Goal: Task Accomplishment & Management: Use online tool/utility

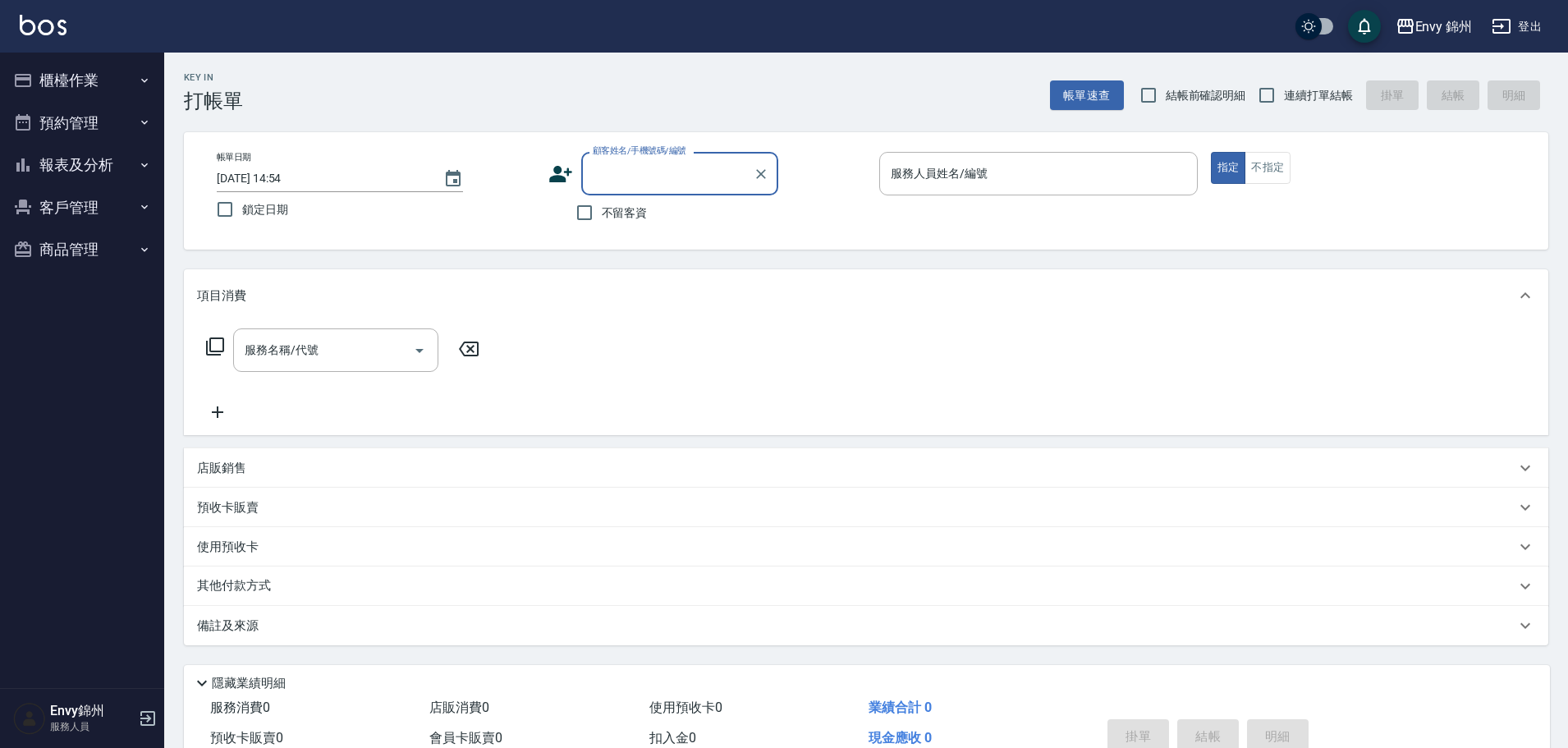
click at [648, 180] on input "顧客姓名/手機號碼/編號" at bounding box center [667, 173] width 157 height 29
click at [649, 214] on li "[PERSON_NAME]/0920528633/" at bounding box center [680, 215] width 197 height 27
type input "[PERSON_NAME]/0920528633/"
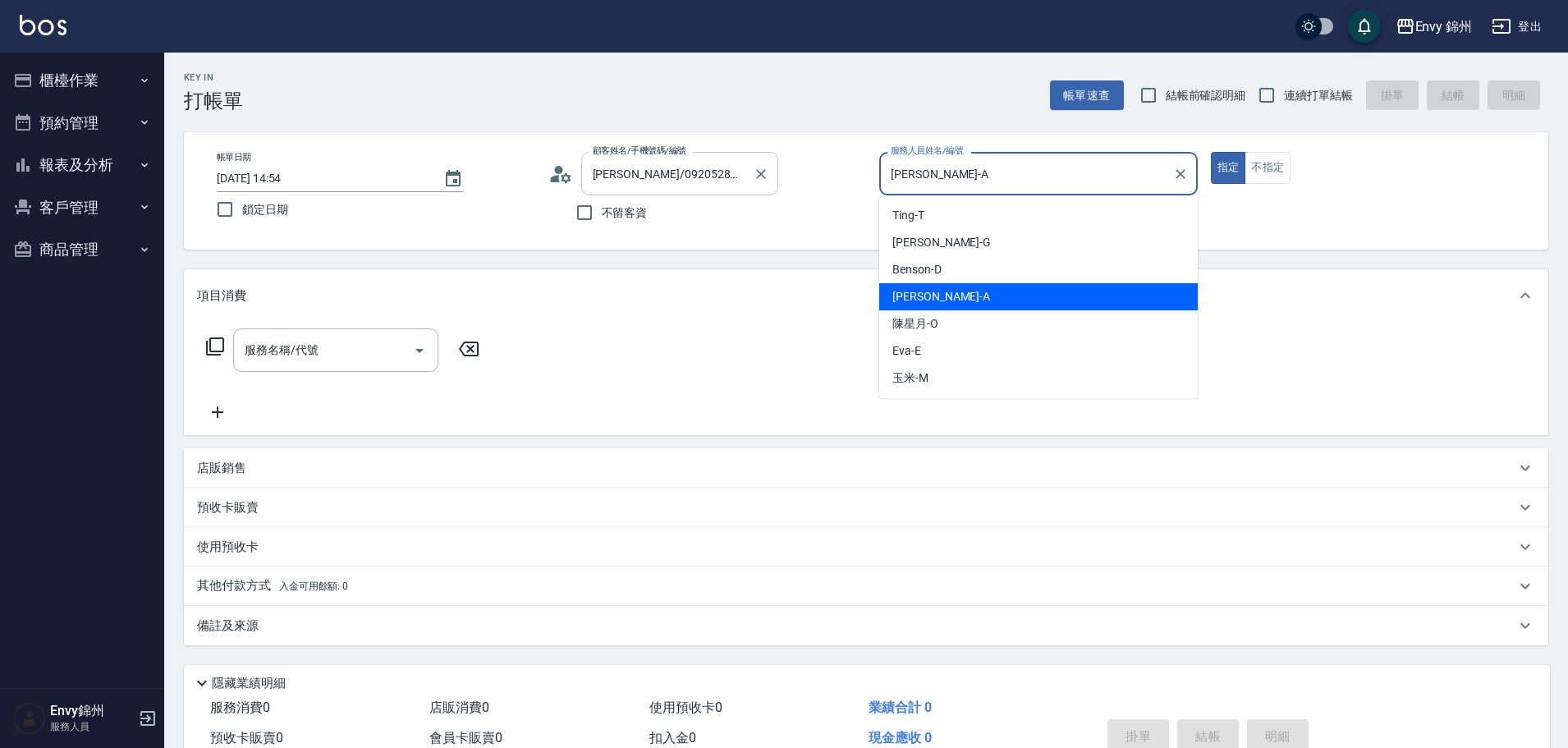
drag, startPoint x: 1015, startPoint y: 174, endPoint x: 730, endPoint y: 168, distance: 285.1
click at [735, 169] on div "帳單日期 [DATE] 14:54 鎖定日期 顧客姓名/手機號碼/編號 [PERSON_NAME]/0920528633/ 顧客姓名/手機號碼/編號 不留客資…" at bounding box center [865, 191] width 1325 height 78
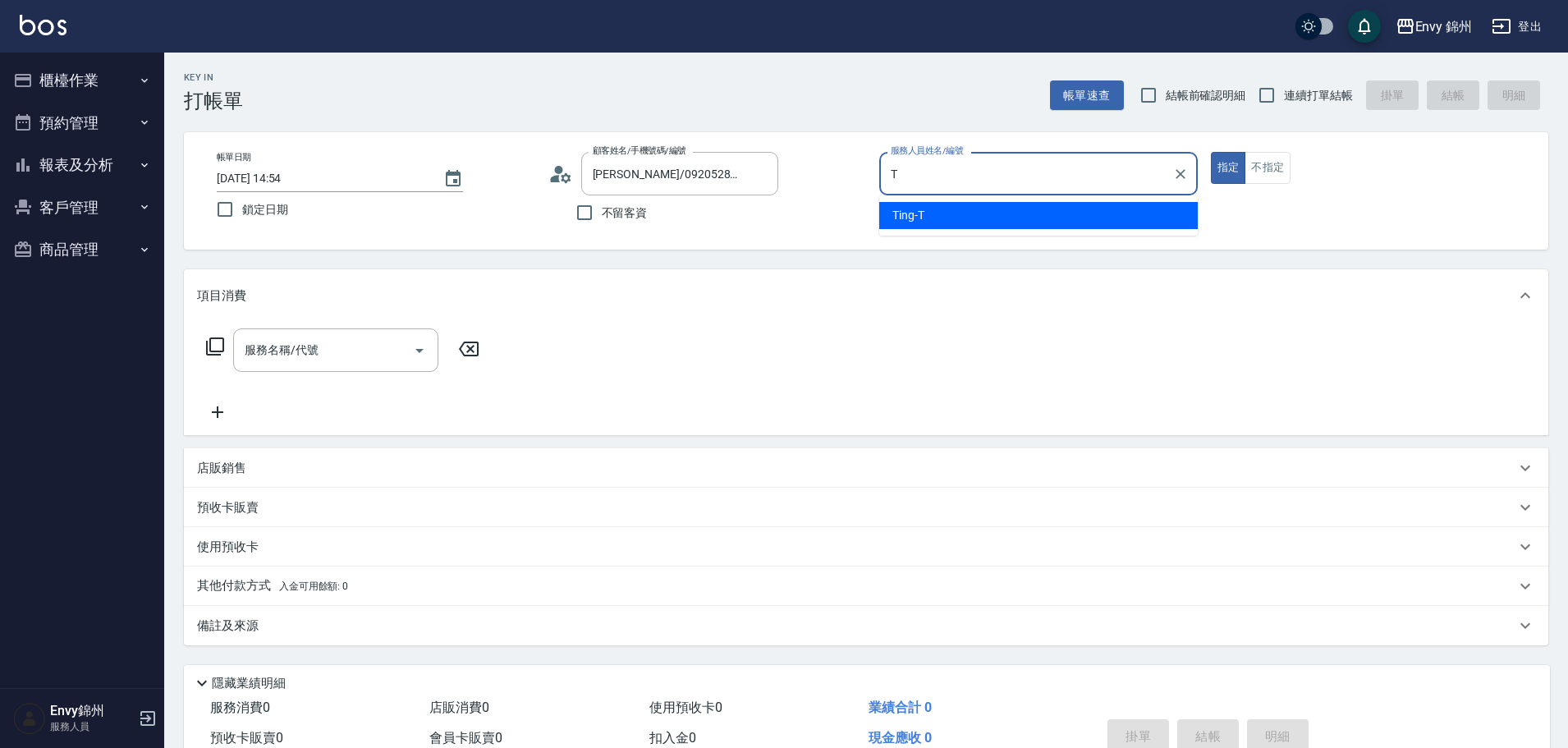
click at [919, 213] on span "Ting -T" at bounding box center [908, 215] width 32 height 17
type input "Ting-T"
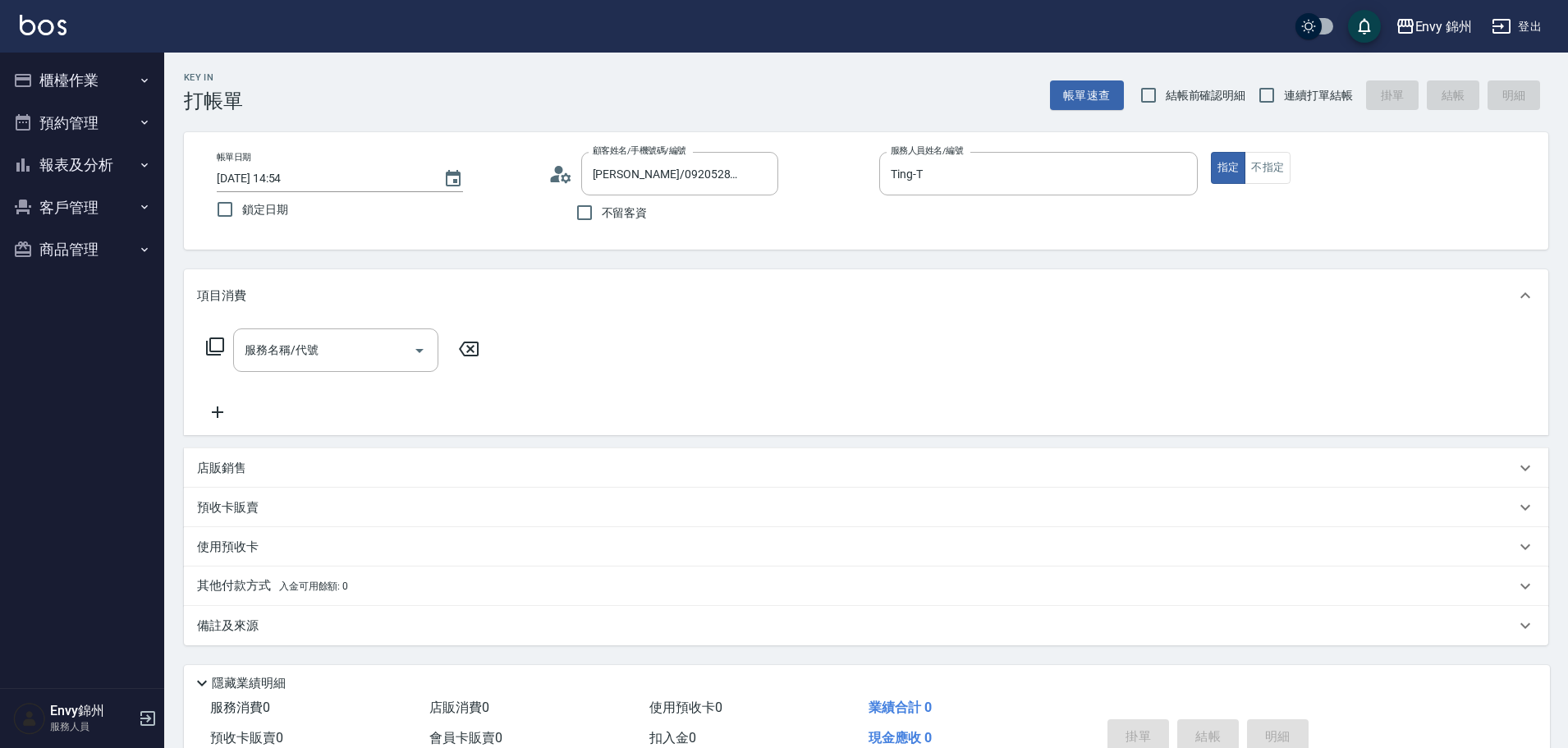
click at [1275, 151] on div "帳單日期 [DATE] 14:54 鎖定日期 顧客姓名/手機號碼/編號 [PERSON_NAME]/0920528633/ 顧客姓名/手機號碼/編號 不留客資…" at bounding box center [866, 191] width 1364 height 118
click at [1274, 159] on button "不指定" at bounding box center [1267, 168] width 46 height 32
click at [307, 339] on div "服務名稱/代號 服務名稱/代號" at bounding box center [336, 351] width 205 height 44
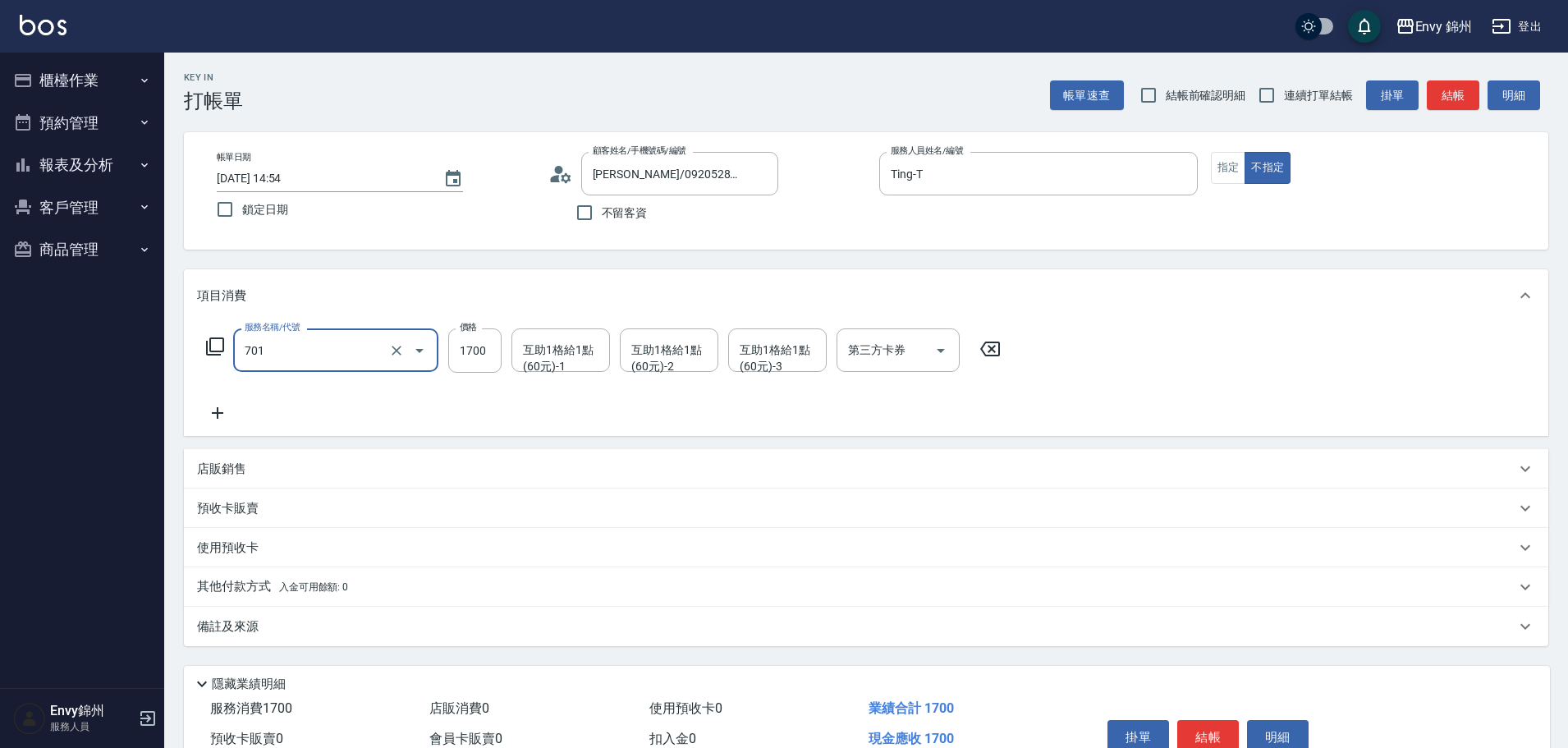
type input "701 染髮(701)"
type input "1400"
click at [522, 353] on input "互助1格給1點(60元)-1" at bounding box center [560, 350] width 84 height 29
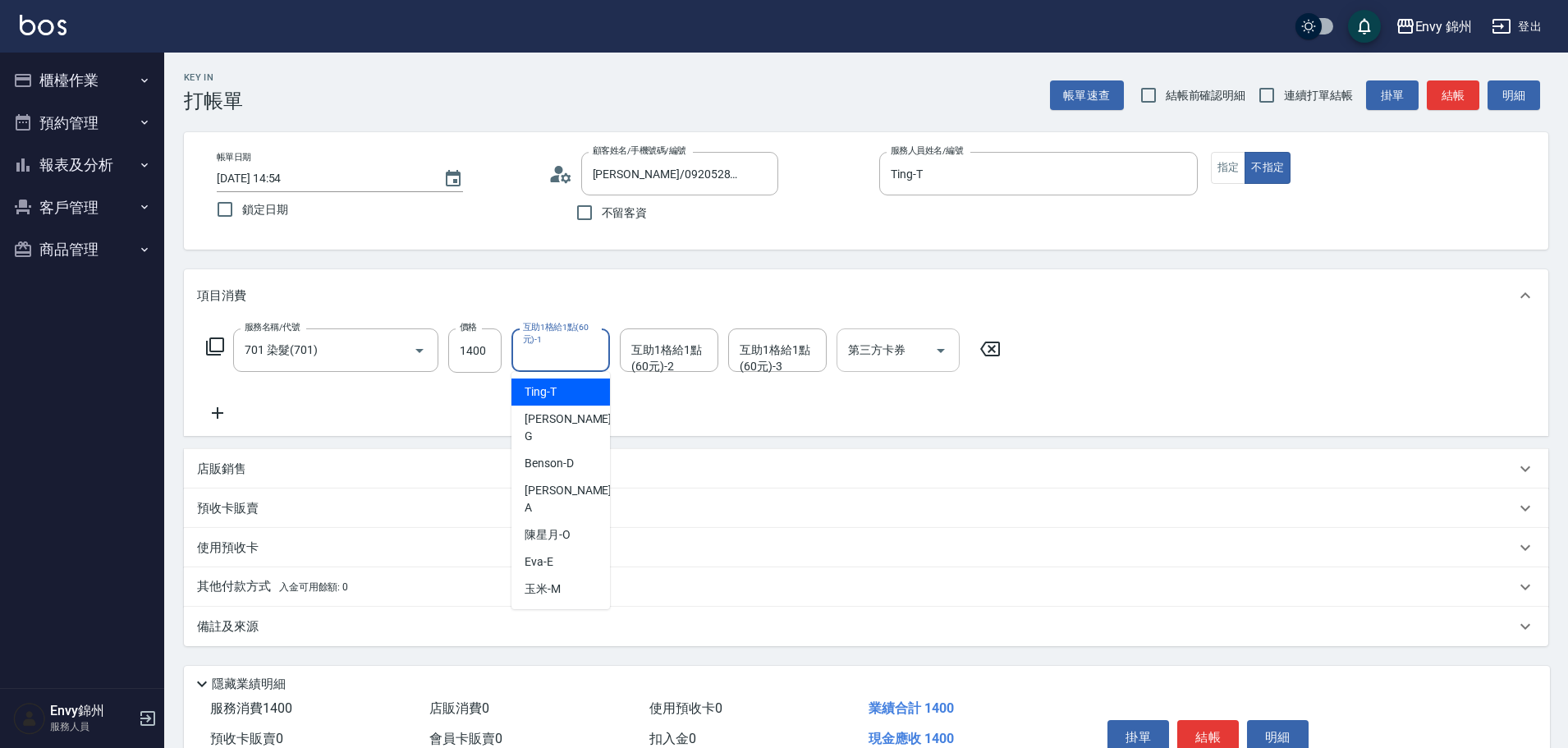
click at [840, 351] on div "第三方卡券" at bounding box center [898, 351] width 123 height 44
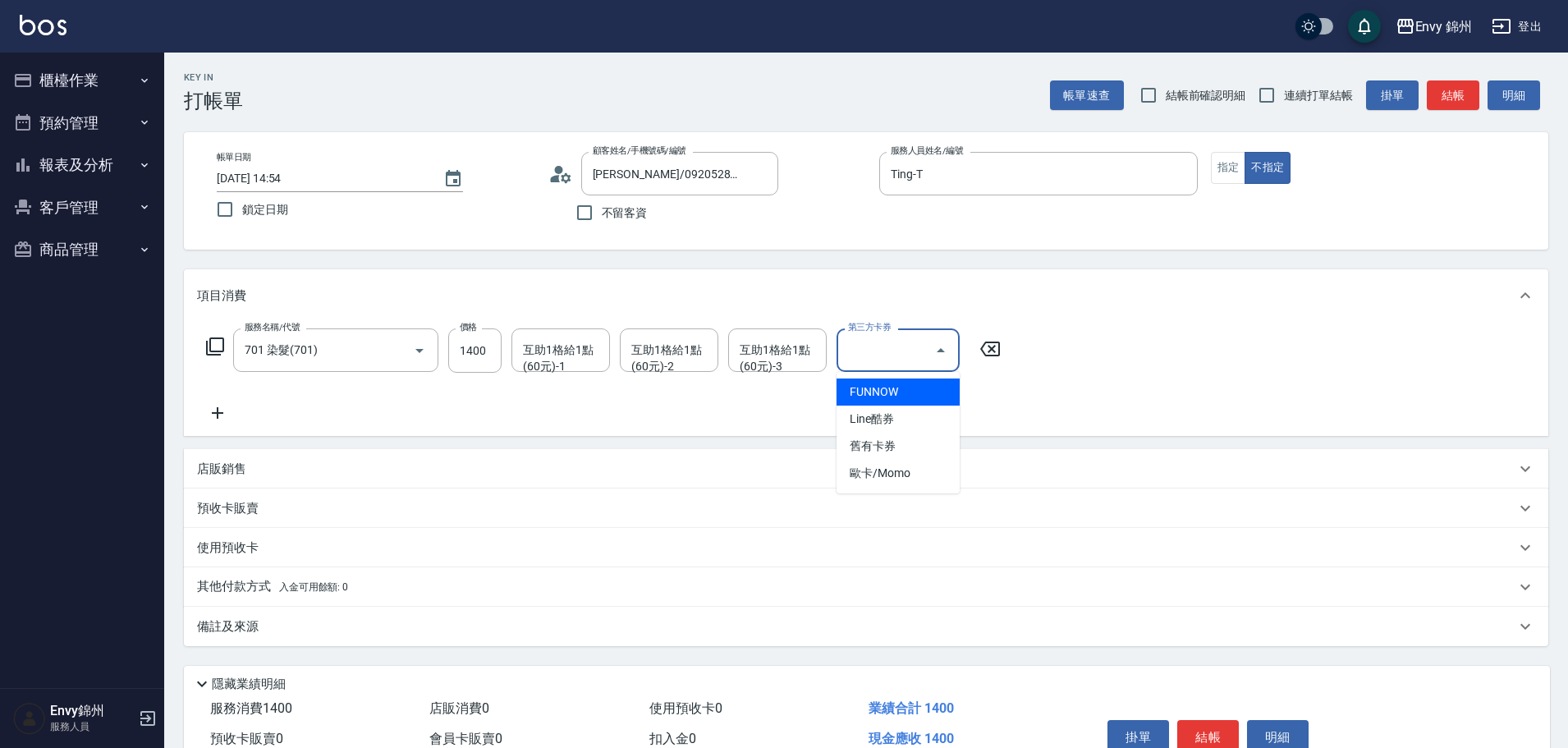
click at [899, 382] on span "FUNNOW" at bounding box center [898, 391] width 123 height 27
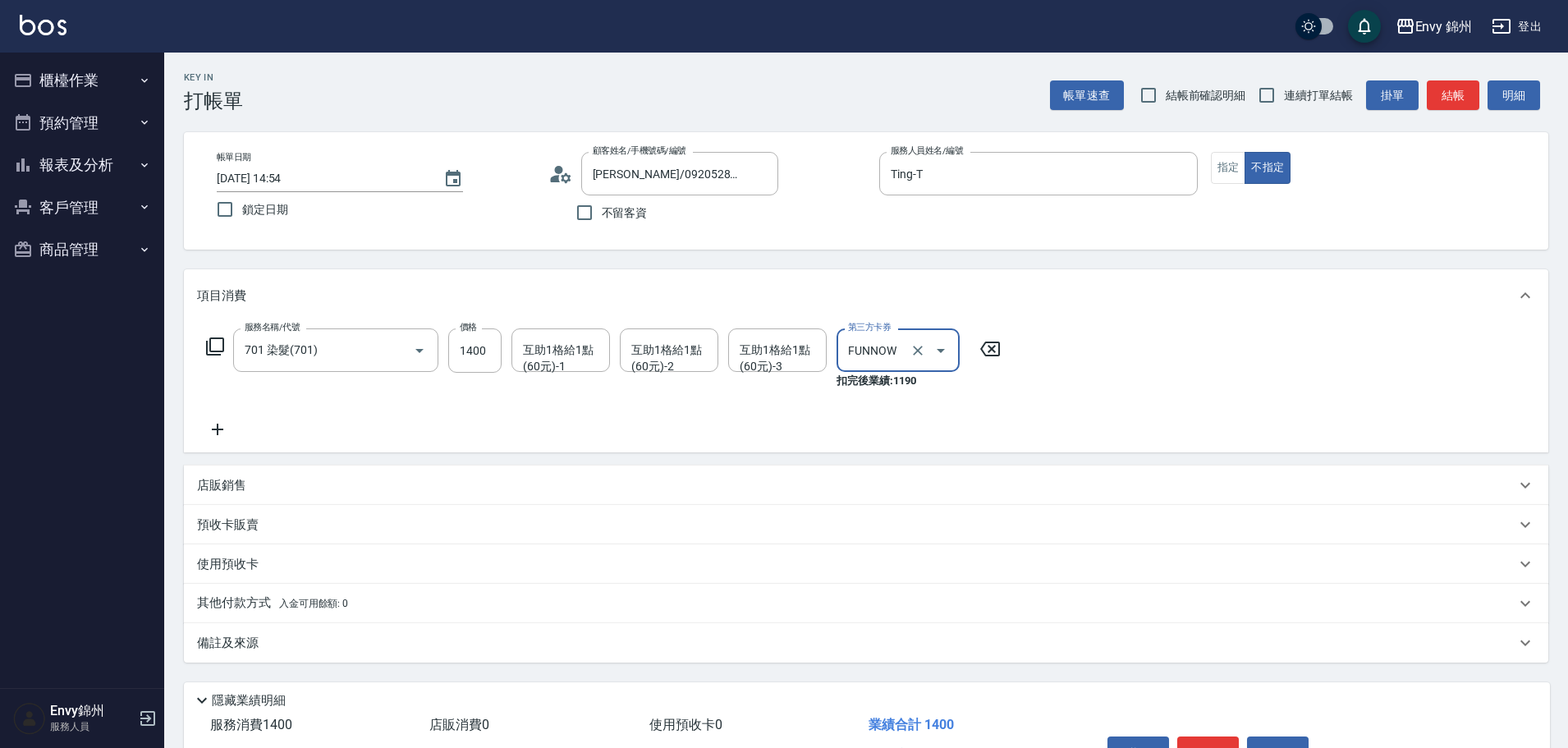
type input "FUNNOW"
click at [245, 438] on div "服務名稱/代號 701 染髮(701) 服務名稱/代號 價格 1400 價格 互助1格給1點(60元)-1 互助1格給1點(60元)-1 互助1格給1點(60…" at bounding box center [603, 383] width 813 height 111
click at [222, 435] on icon at bounding box center [217, 429] width 41 height 20
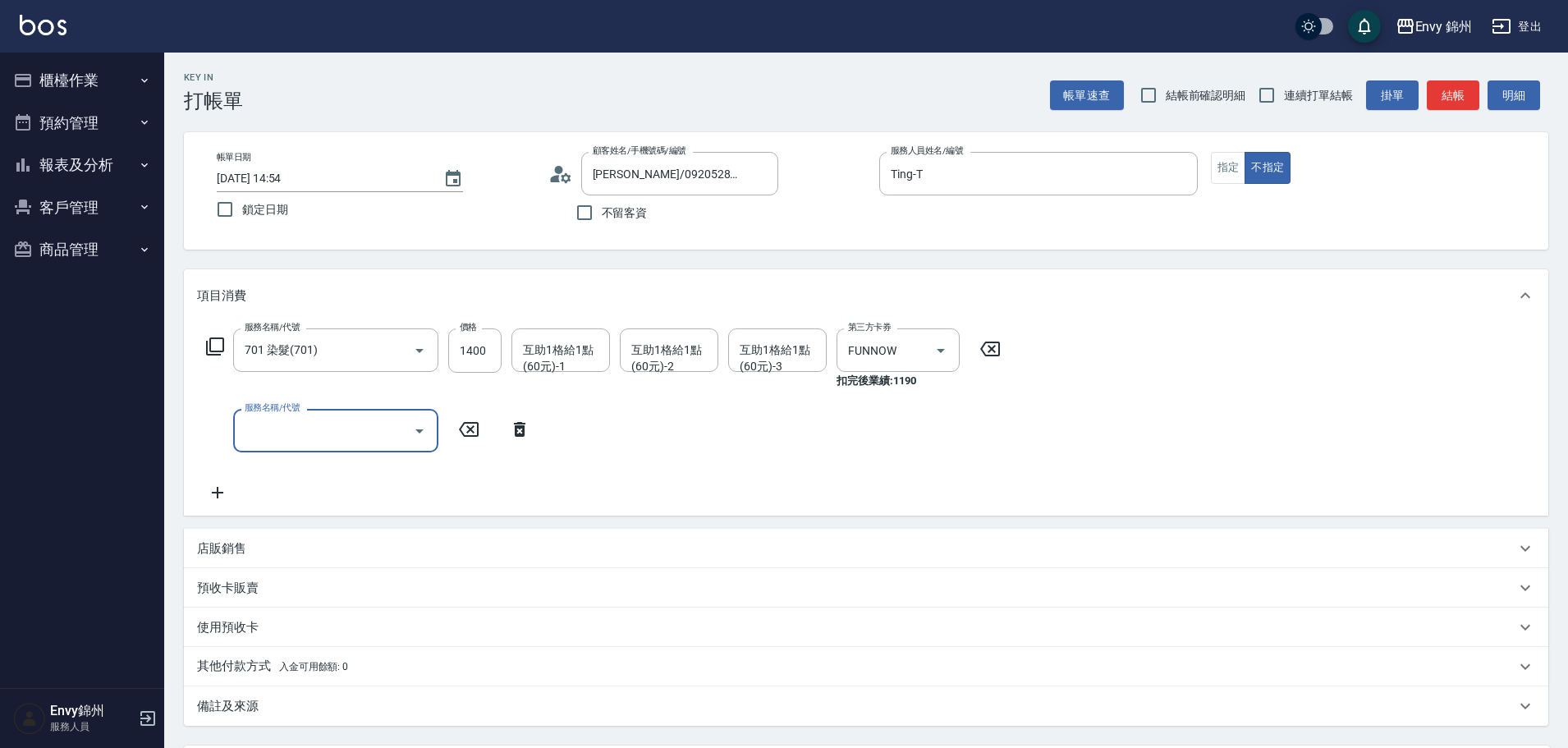
click at [297, 431] on input "服務名稱/代號" at bounding box center [324, 430] width 166 height 29
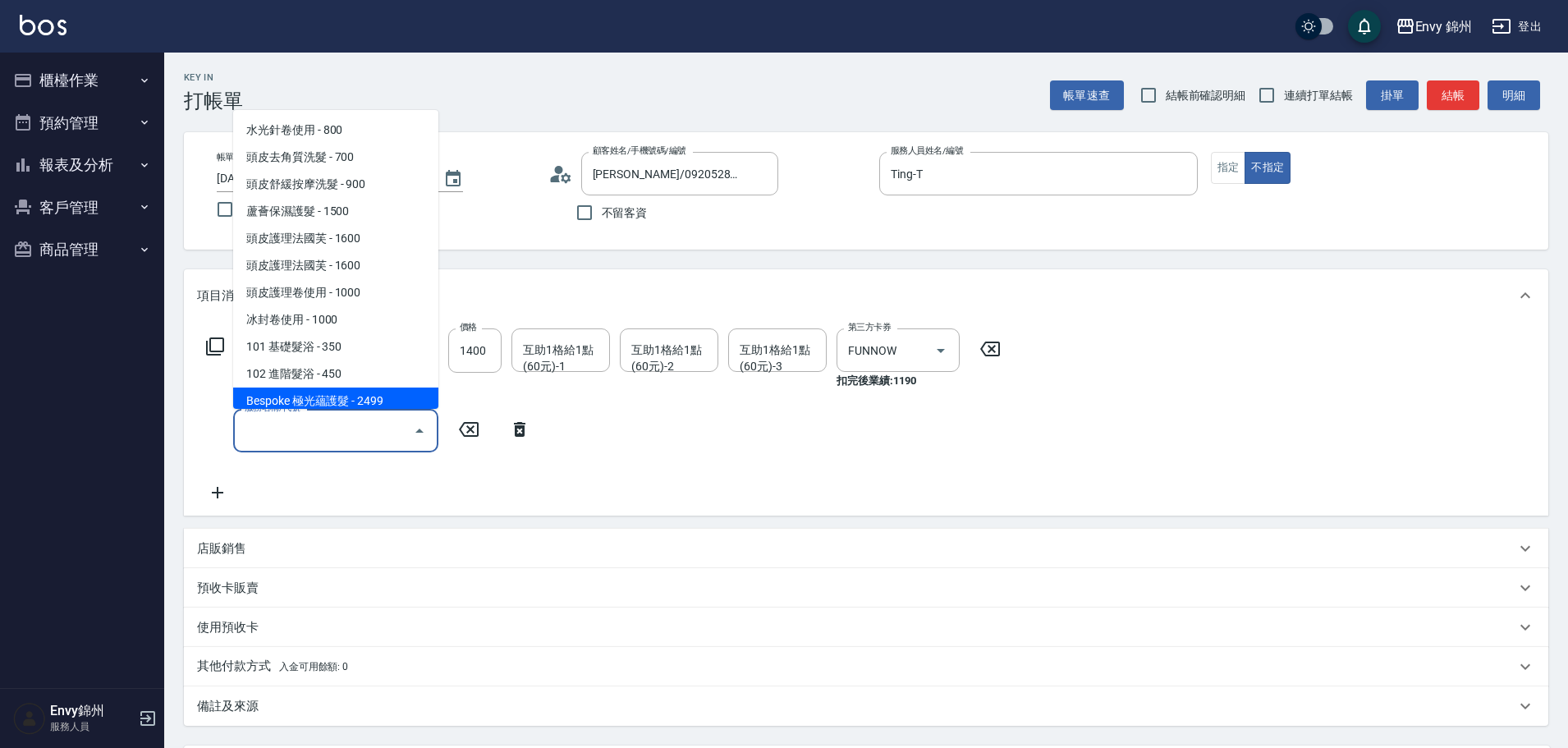
click at [515, 428] on icon at bounding box center [520, 429] width 12 height 15
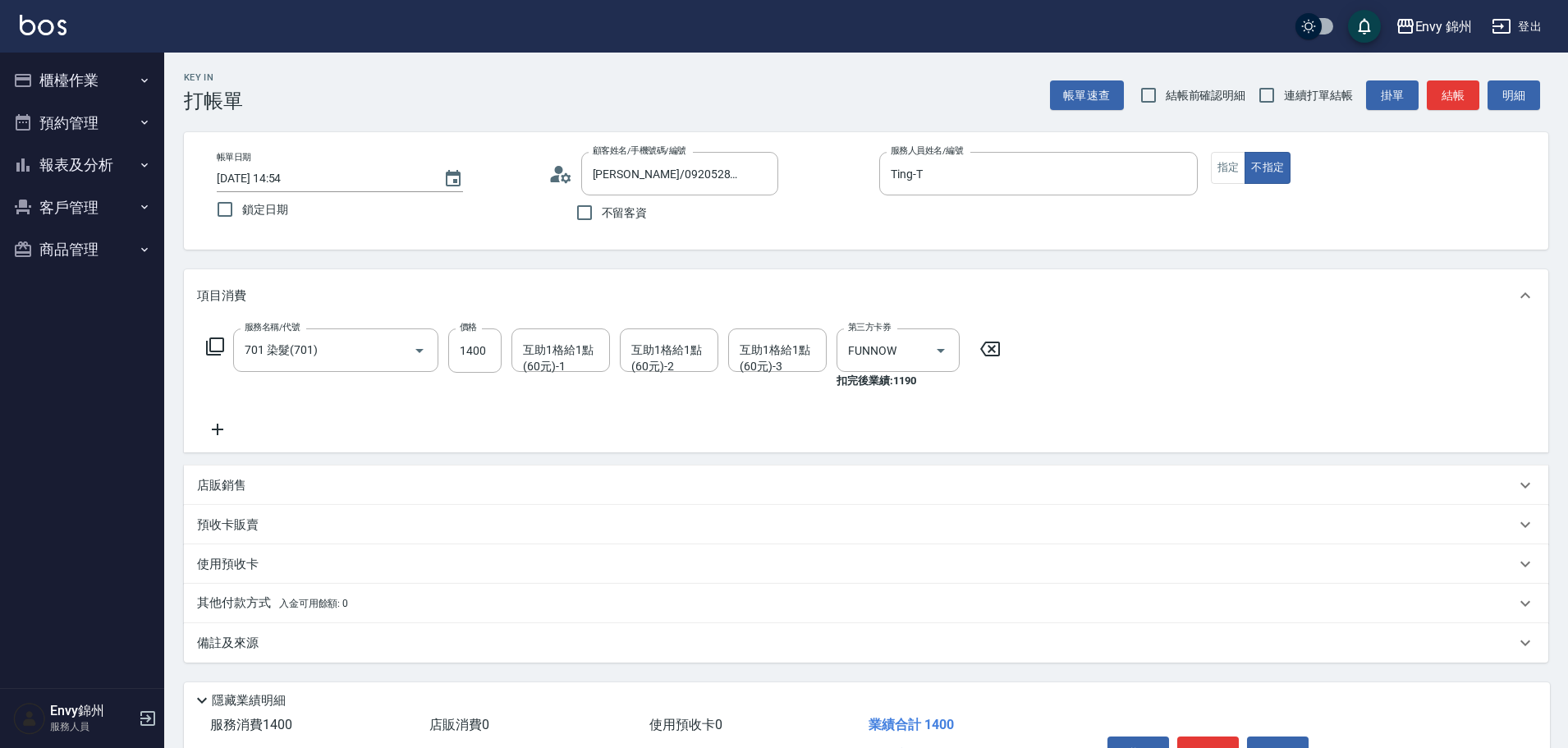
click at [219, 349] on icon at bounding box center [215, 347] width 20 height 20
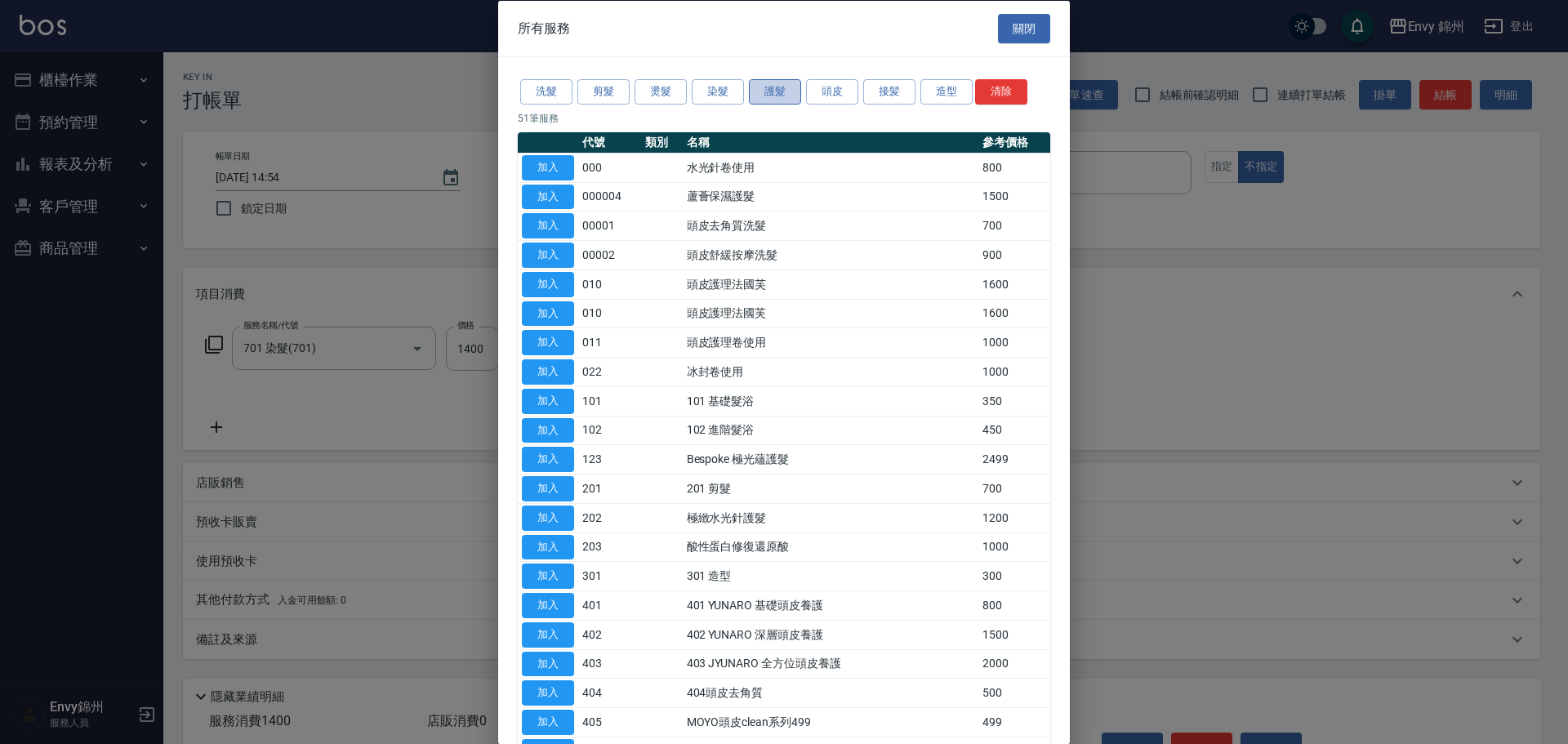
click at [789, 96] on button "護髮" at bounding box center [775, 92] width 52 height 26
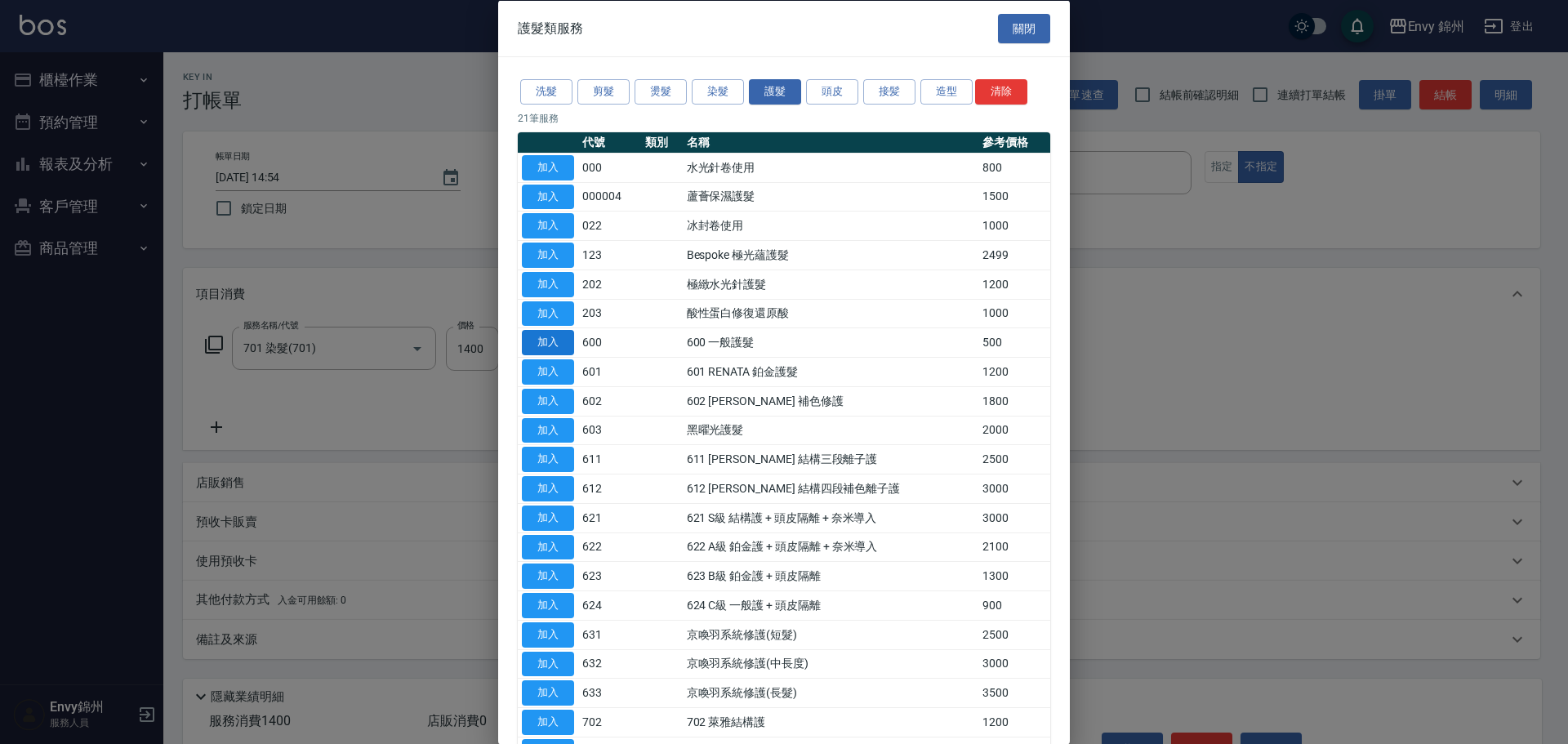
click at [564, 340] on button "加入" at bounding box center [548, 343] width 52 height 26
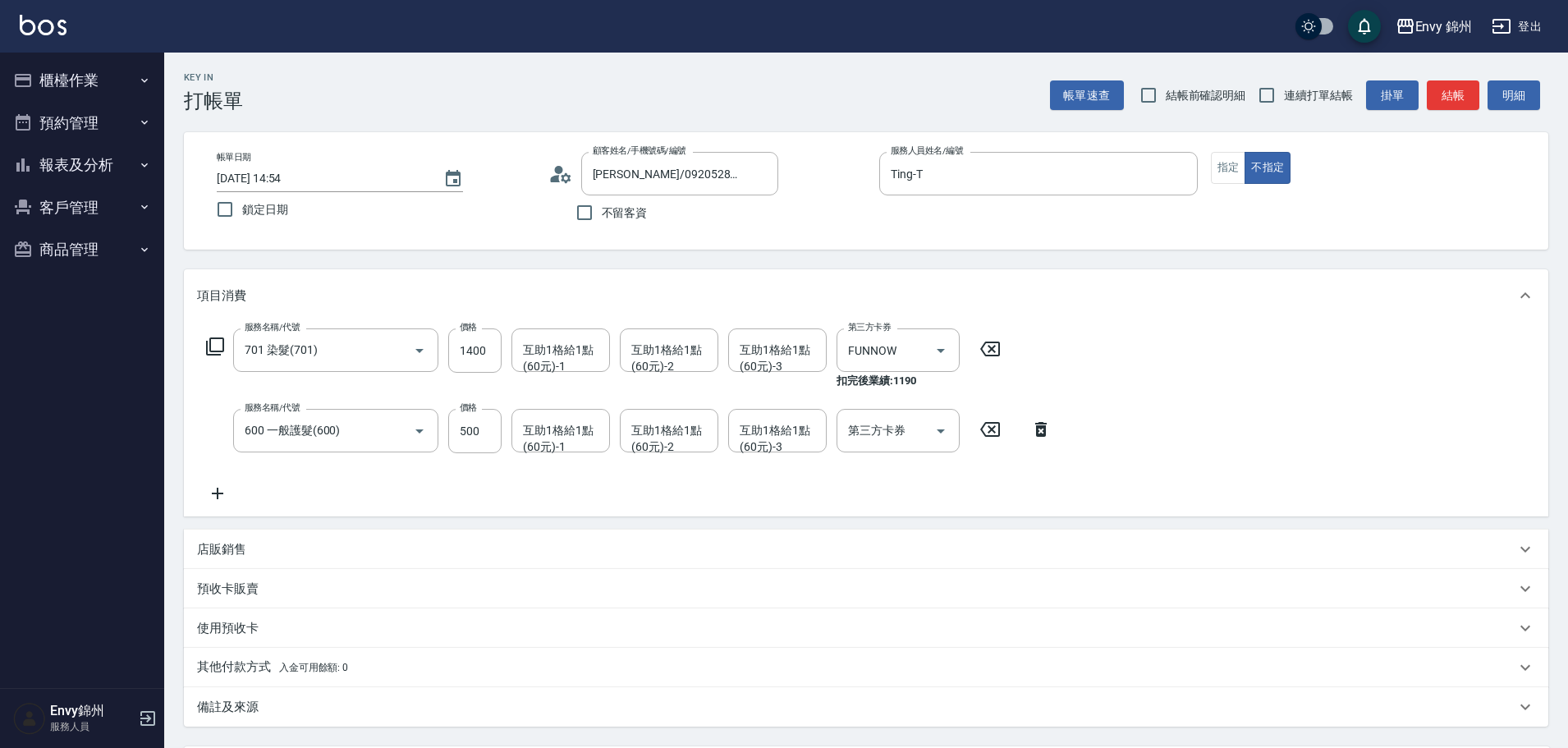
click at [470, 78] on div "Key In 打帳單 帳單速查 結帳前確認明細 連續打單結帳 掛單 結帳 明細" at bounding box center [856, 83] width 1384 height 60
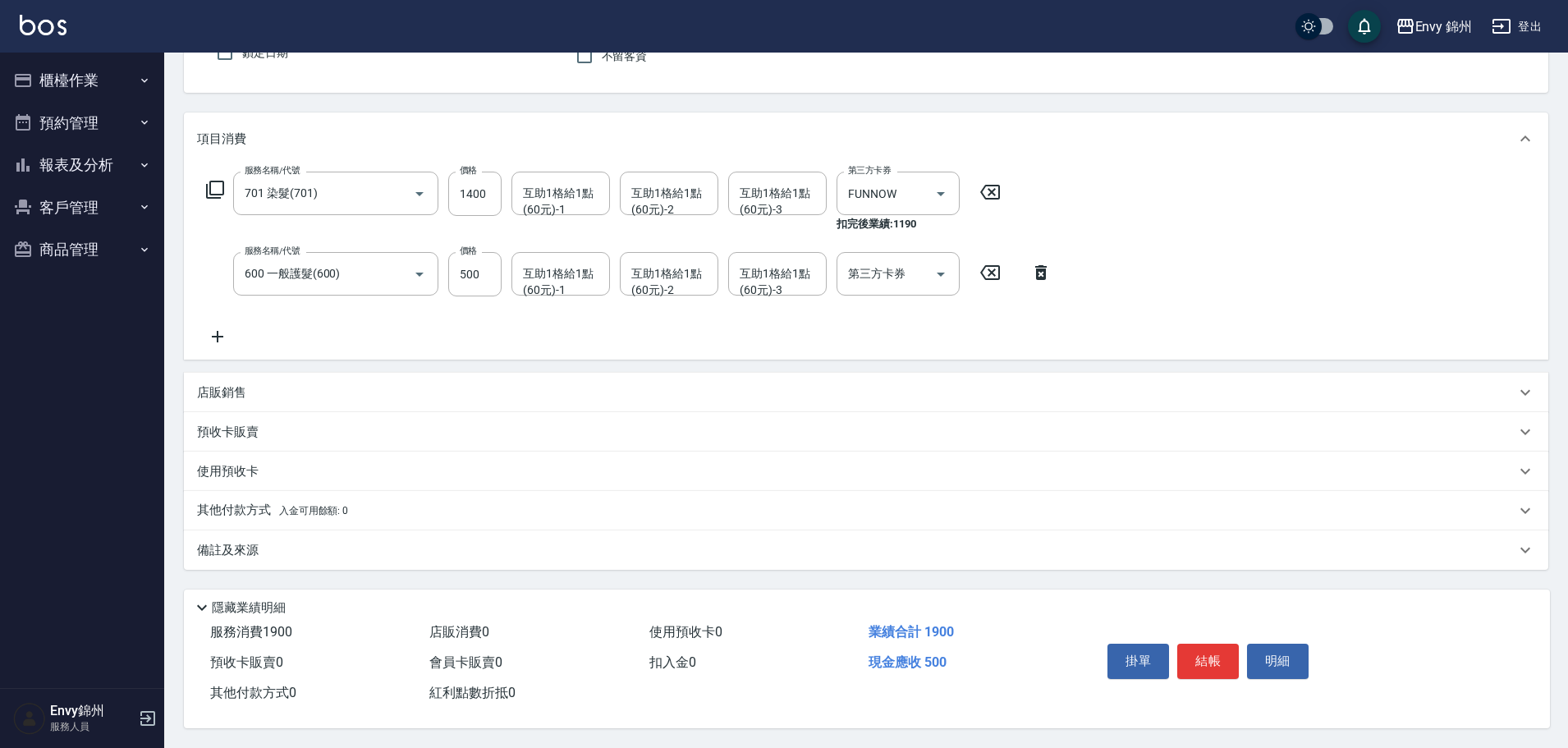
scroll to position [82, 0]
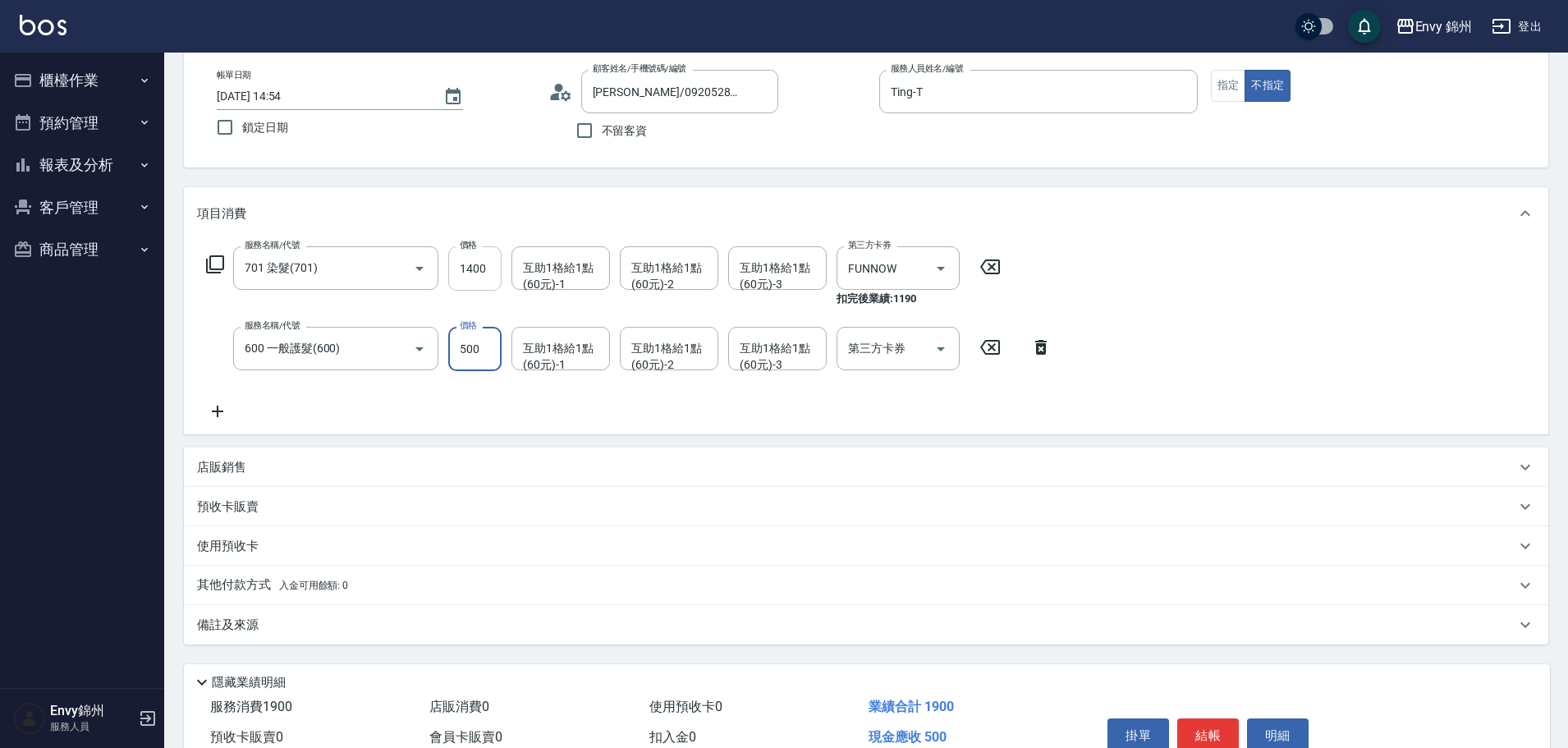
click at [474, 276] on input "1400" at bounding box center [475, 268] width 54 height 45
click at [479, 281] on input "1400" at bounding box center [475, 268] width 54 height 45
type input "2000"
click at [614, 422] on div "服務名稱/代號 701 染髮(701) 服務名稱/代號 價格 2000 價格 互助1格給1點(60元)-1 互助1格給1點(60元)-1 互助1格給1點(60…" at bounding box center [866, 337] width 1364 height 194
click at [457, 349] on input "500" at bounding box center [475, 349] width 54 height 45
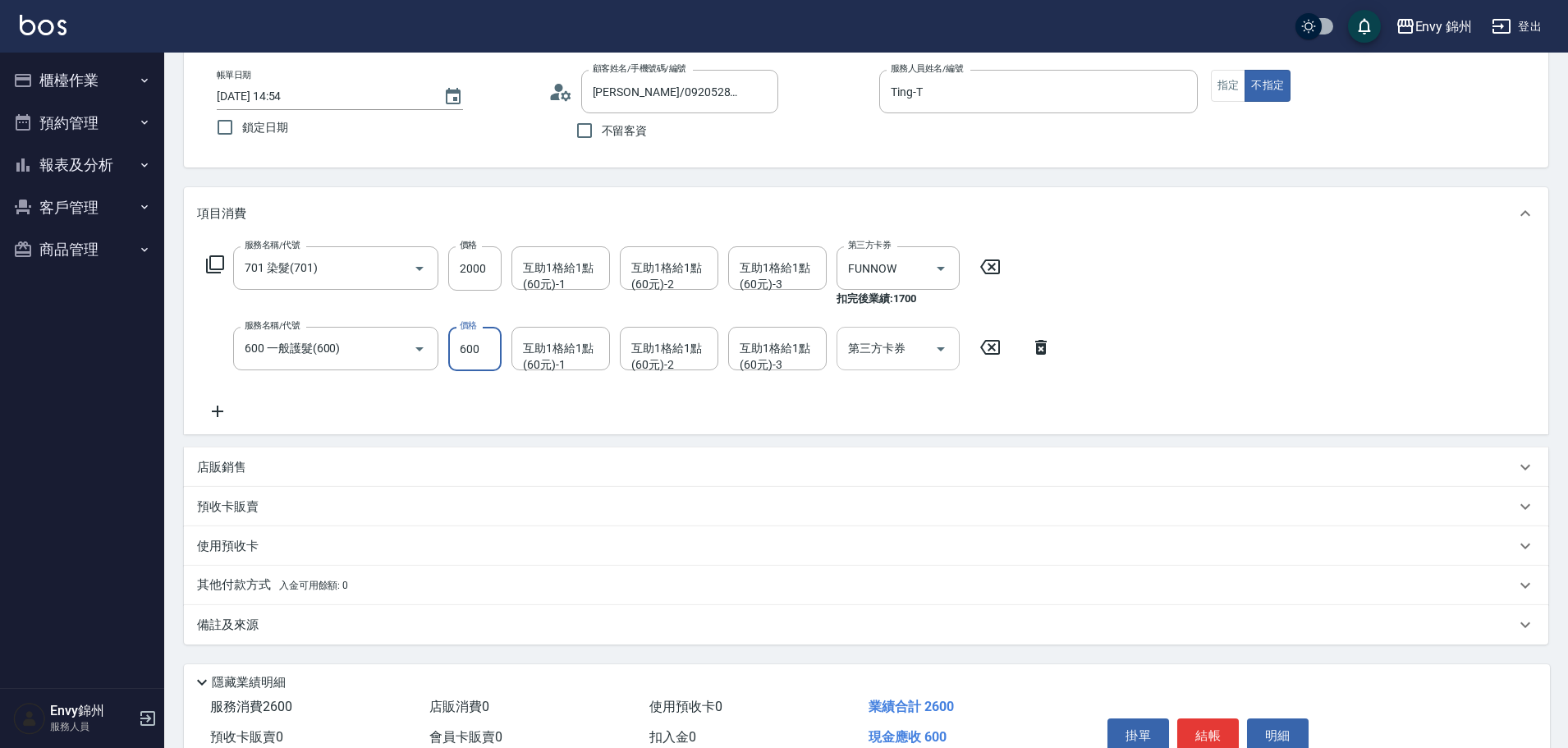
type input "600"
click at [911, 353] on input "第三方卡券" at bounding box center [886, 349] width 84 height 29
click at [910, 387] on span "FUNNOW" at bounding box center [898, 389] width 123 height 27
type input "FUNNOW"
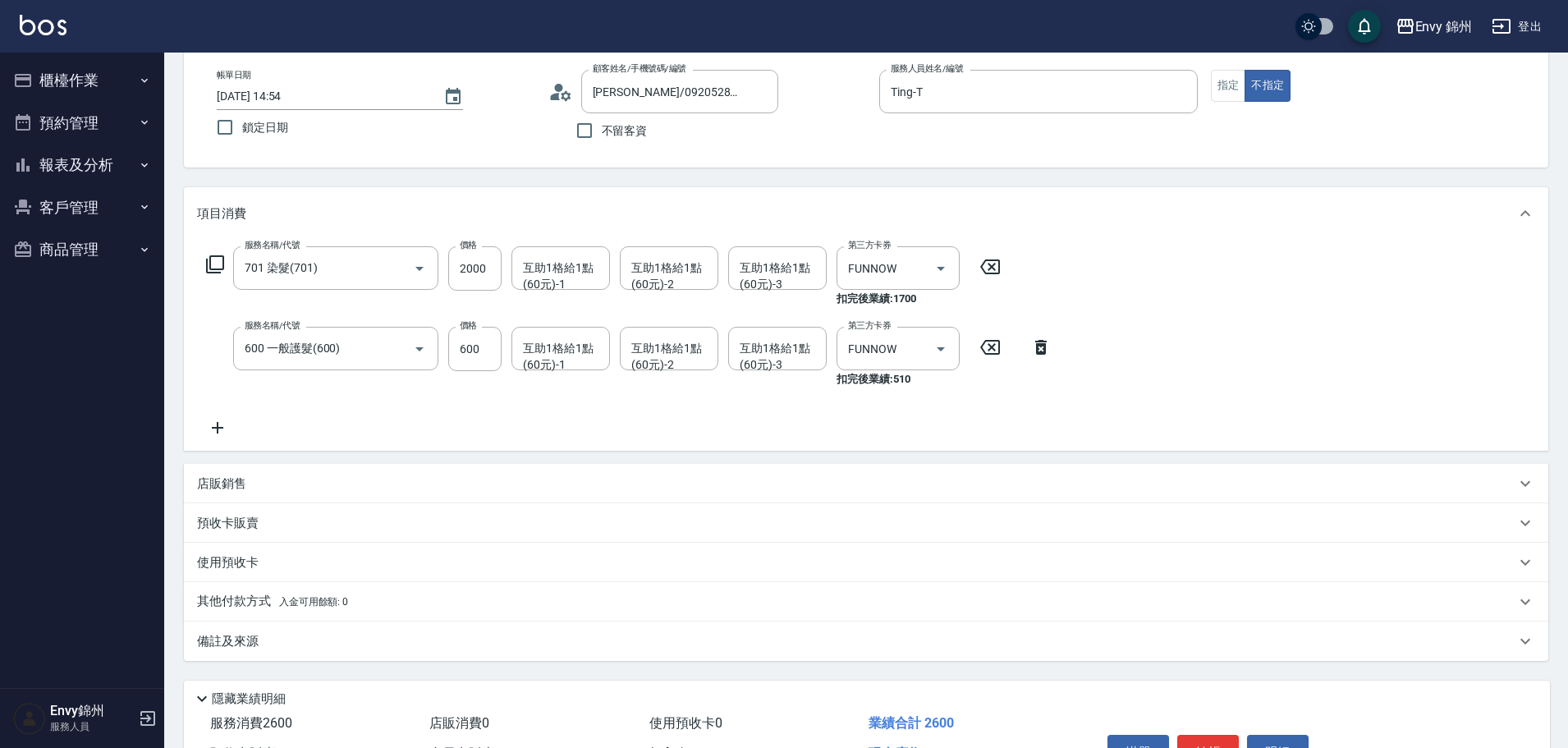
click at [272, 634] on div "備註及來源" at bounding box center [856, 641] width 1318 height 17
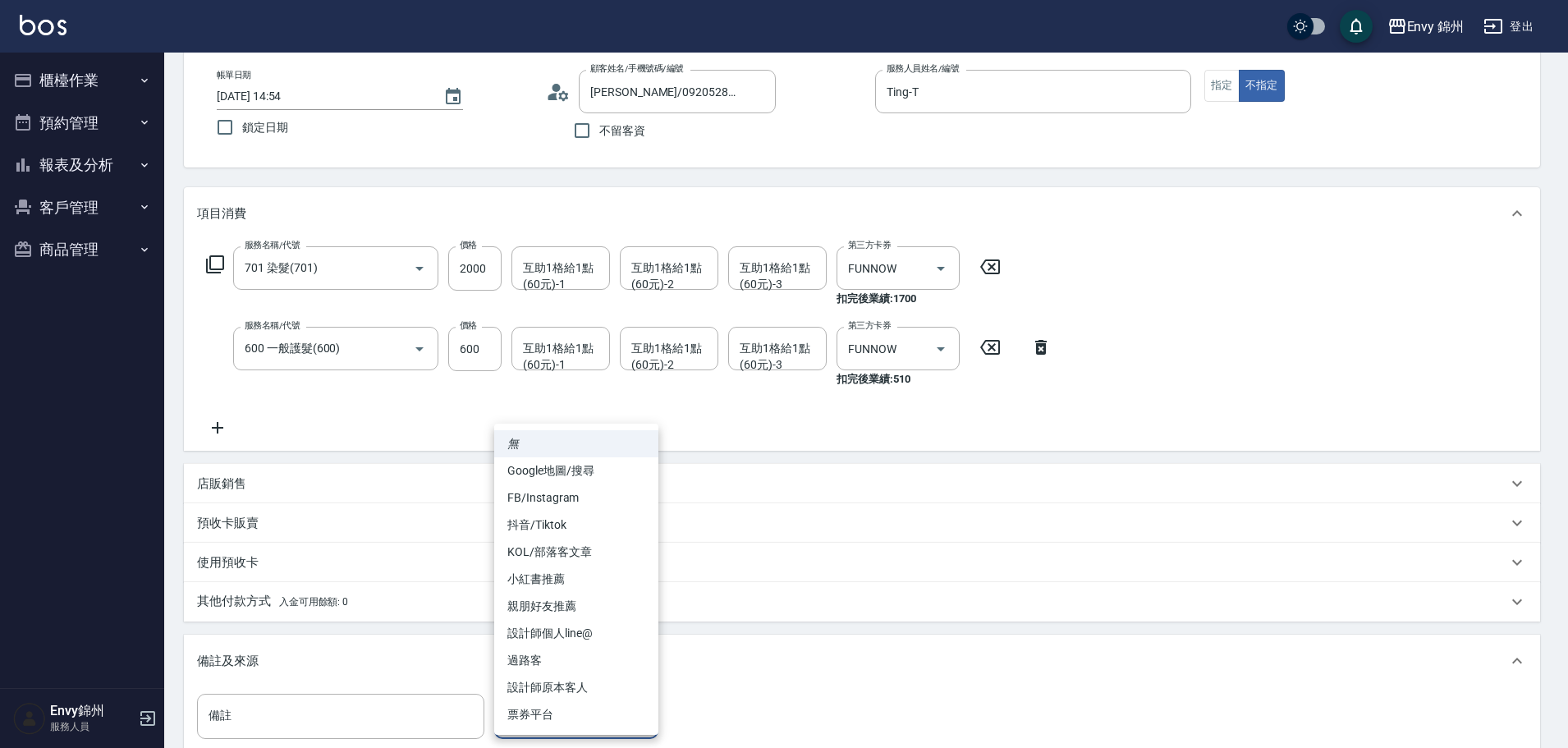
click at [527, 710] on body "Envy 錦州 登出 櫃檯作業 打帳單 帳單列表 現金收支登錄 材料自購登錄 每日結帳 排班表 現場電腦打卡 預約管理 預約管理 單日預約紀錄 單週預約紀錄 …" at bounding box center [784, 434] width 1568 height 1032
click at [564, 714] on li "票券平台" at bounding box center [575, 714] width 164 height 27
type input "票券平台"
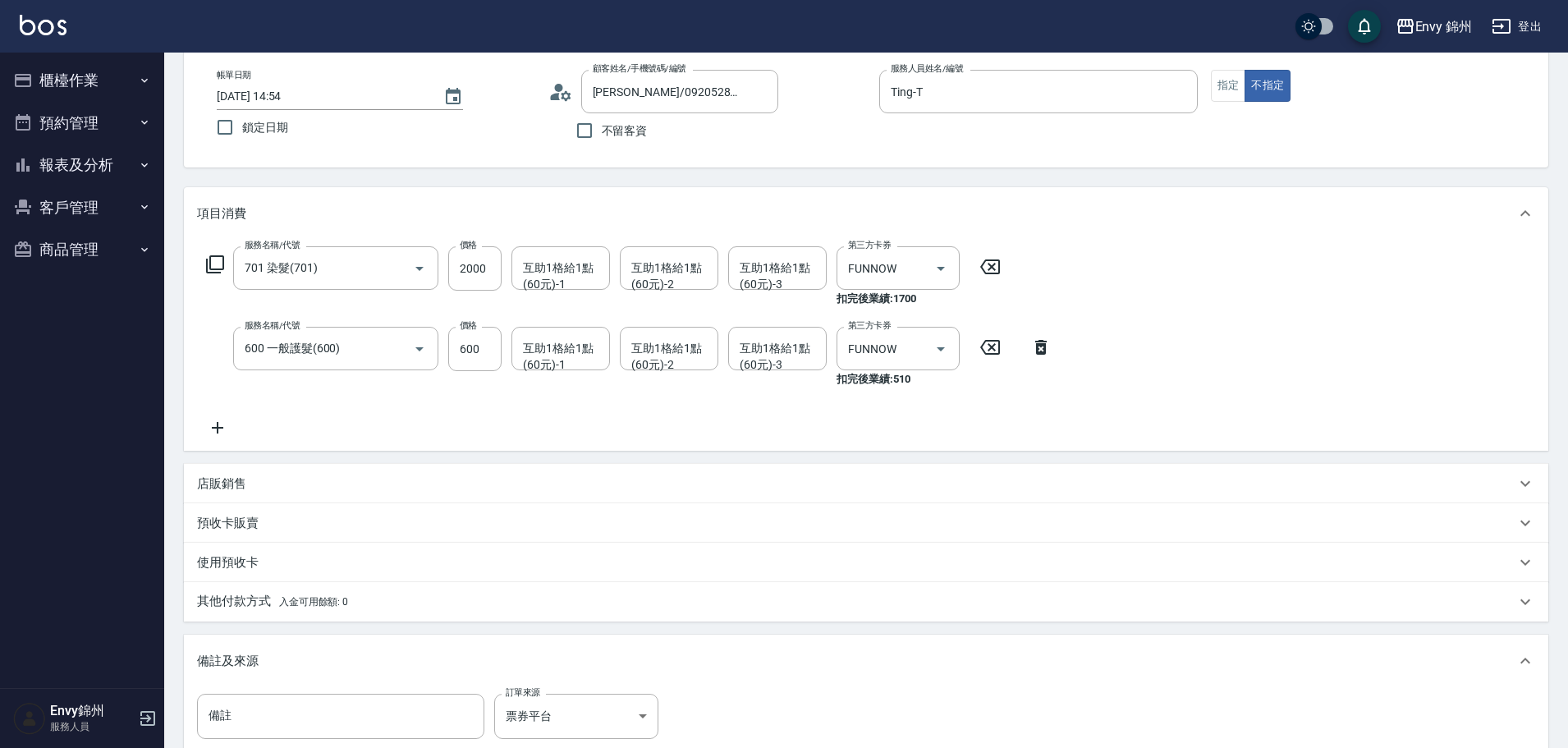
click at [227, 597] on p "其他付款方式 入金可用餘額: 0" at bounding box center [273, 602] width 151 height 18
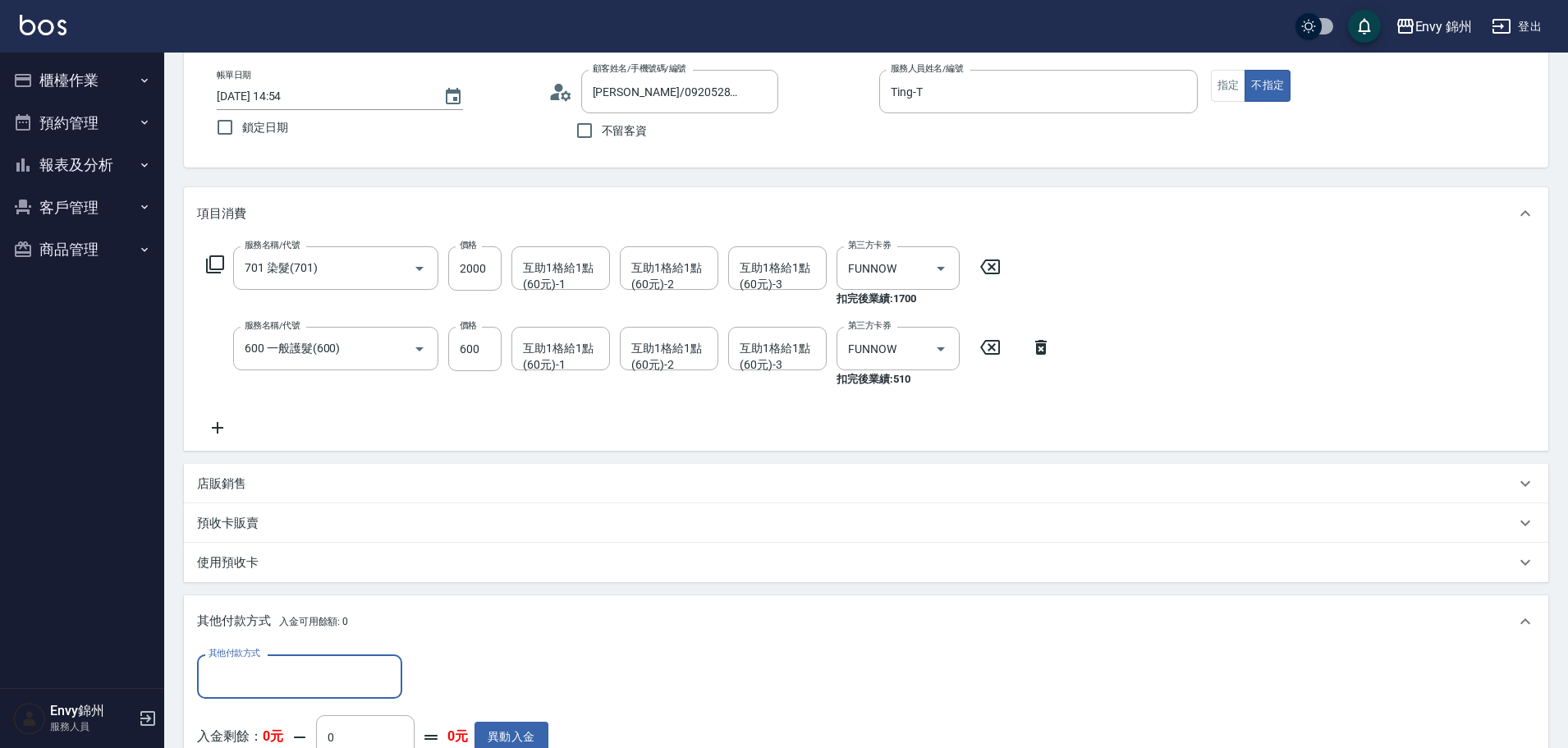
scroll to position [0, 0]
click at [313, 655] on div "其他付款方式" at bounding box center [300, 676] width 205 height 44
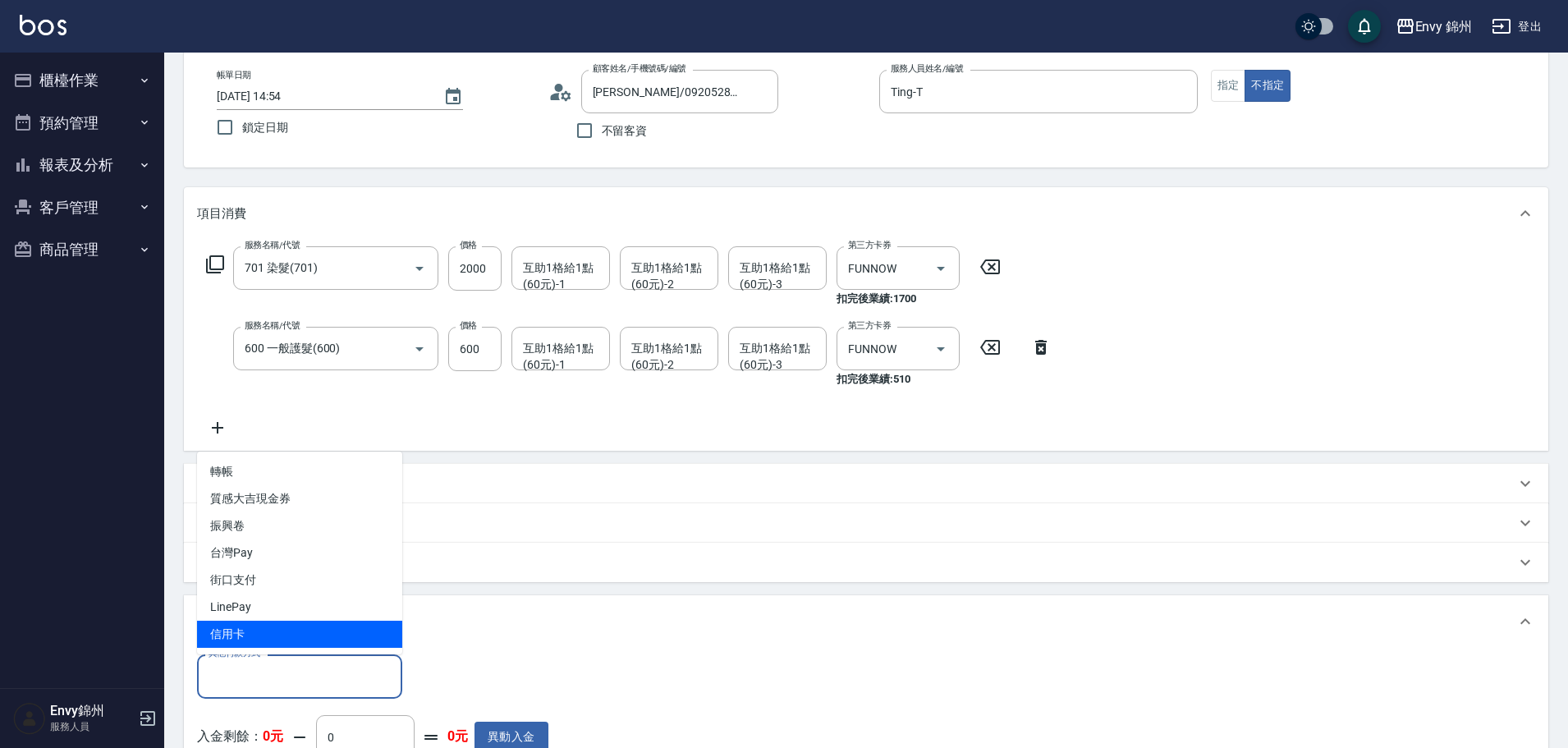
click at [555, 591] on div "項目消費 服務名稱/代號 701 染髮(701) 服務名稱/代號 價格 2000 價格 互助1格給1點(60元)-1 互助1格給1點(60元)-1 互助1格給…" at bounding box center [866, 570] width 1364 height 765
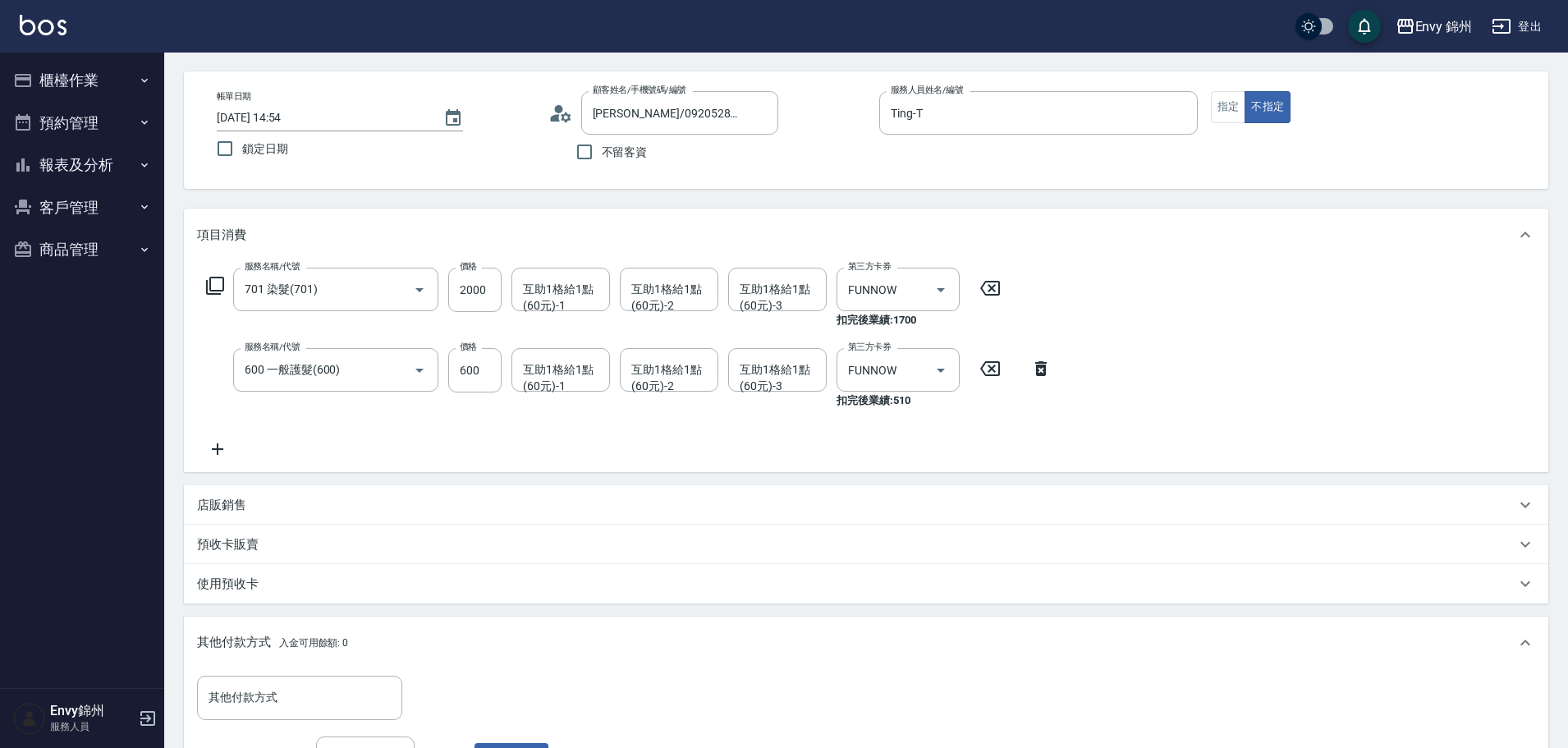
scroll to position [389, 0]
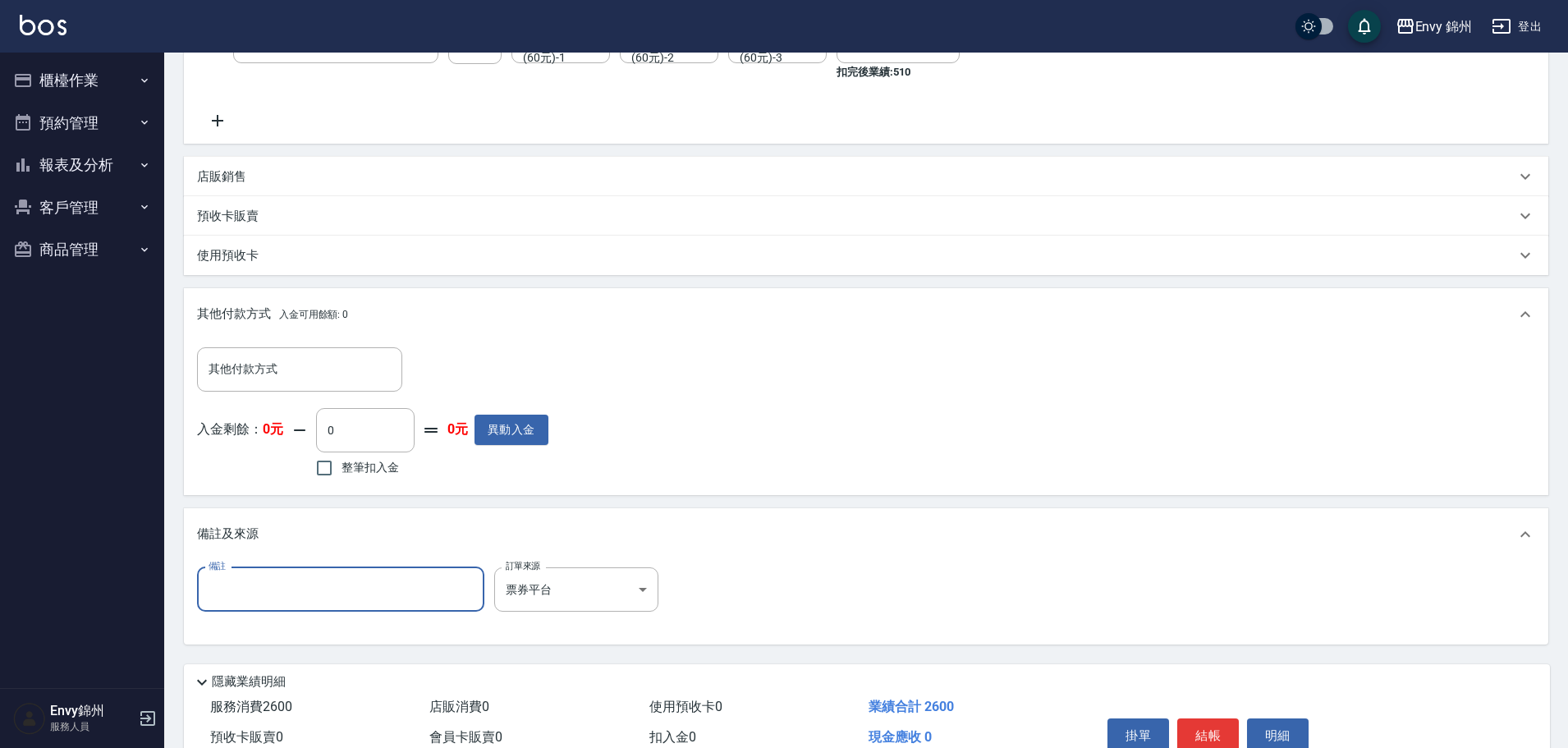
click at [337, 595] on input "備註" at bounding box center [340, 590] width 288 height 45
type input "524038"
click at [1197, 732] on button "結帳" at bounding box center [1208, 735] width 62 height 35
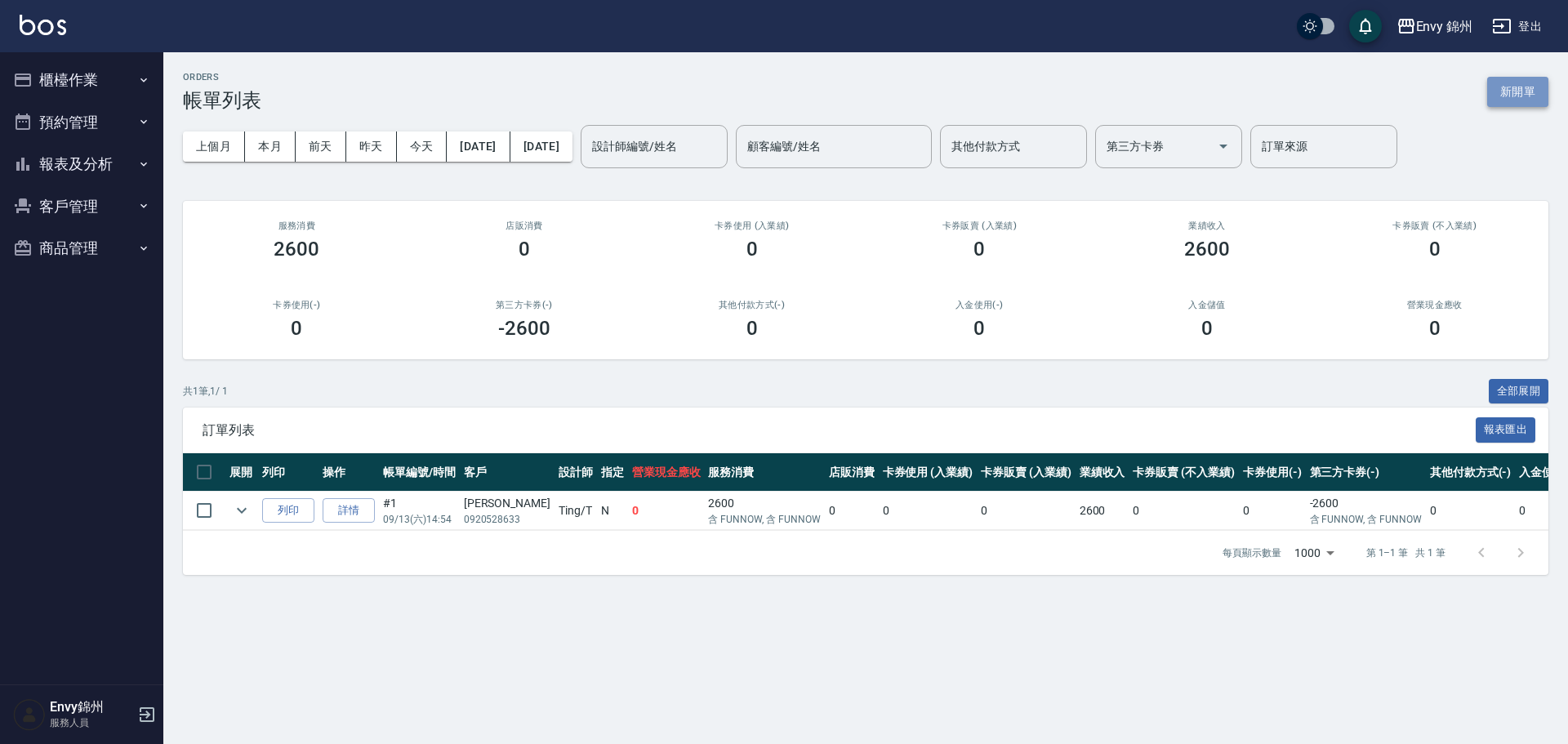
click at [1516, 91] on button "新開單" at bounding box center [1518, 92] width 61 height 31
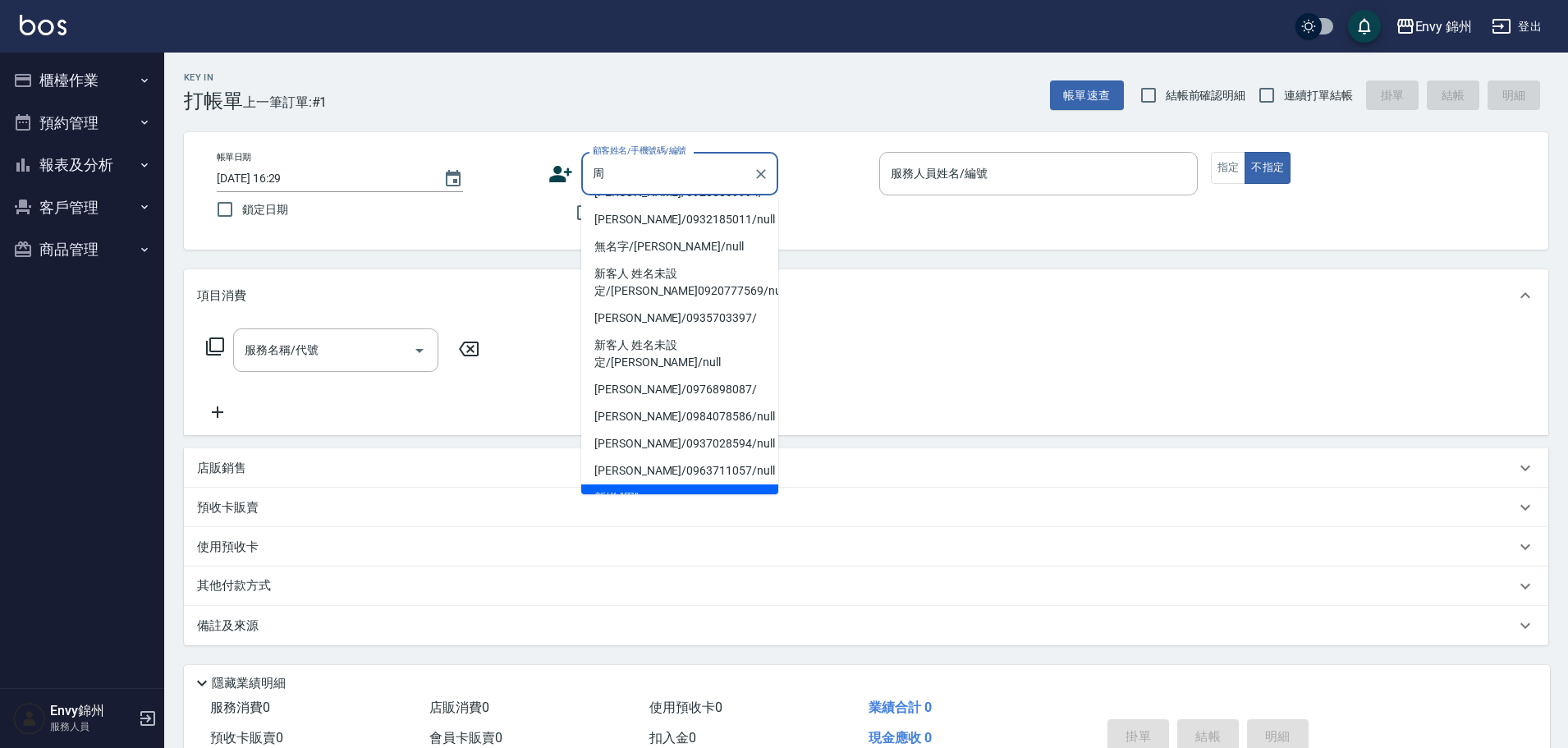
scroll to position [7, 0]
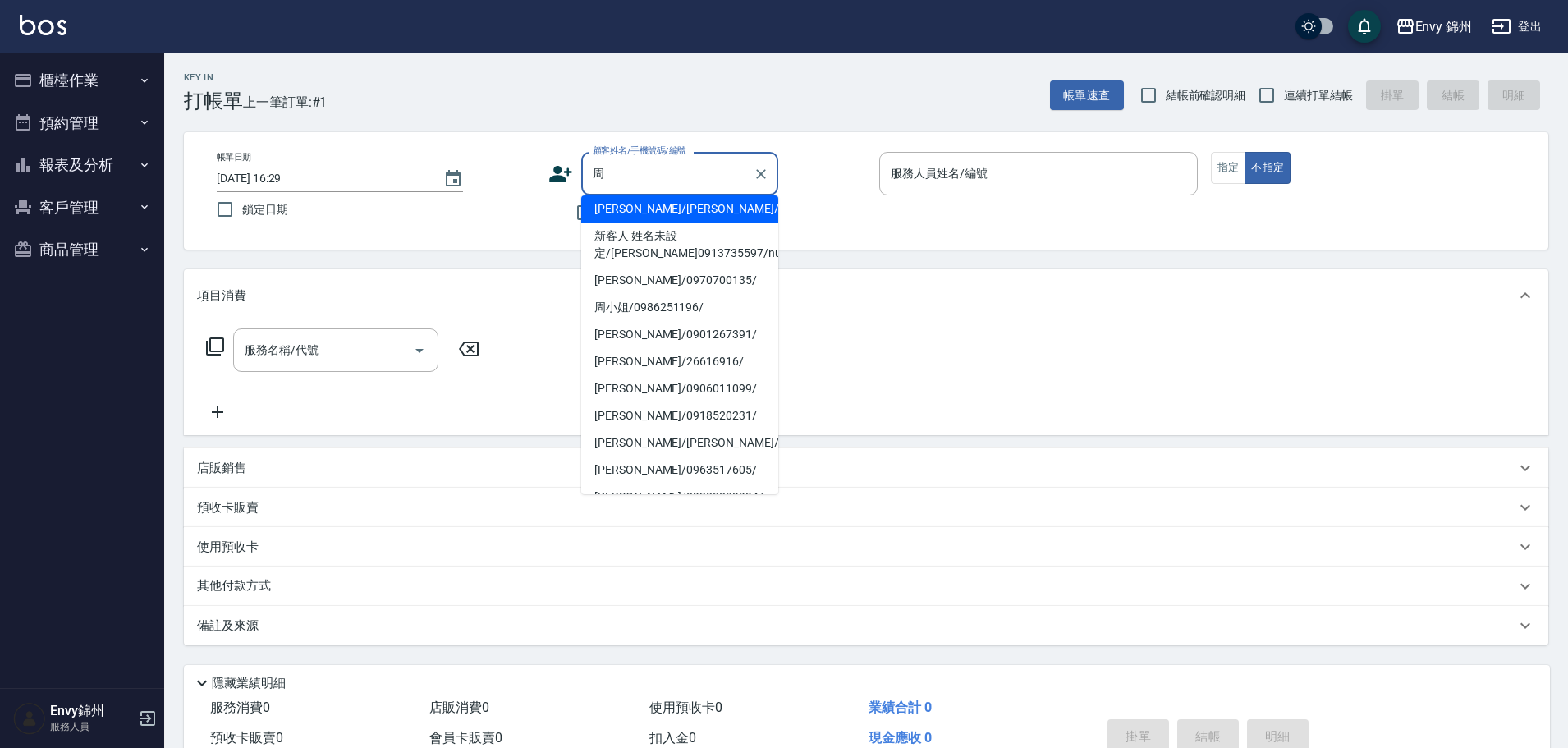
type input "[PERSON_NAME]/[PERSON_NAME]/null"
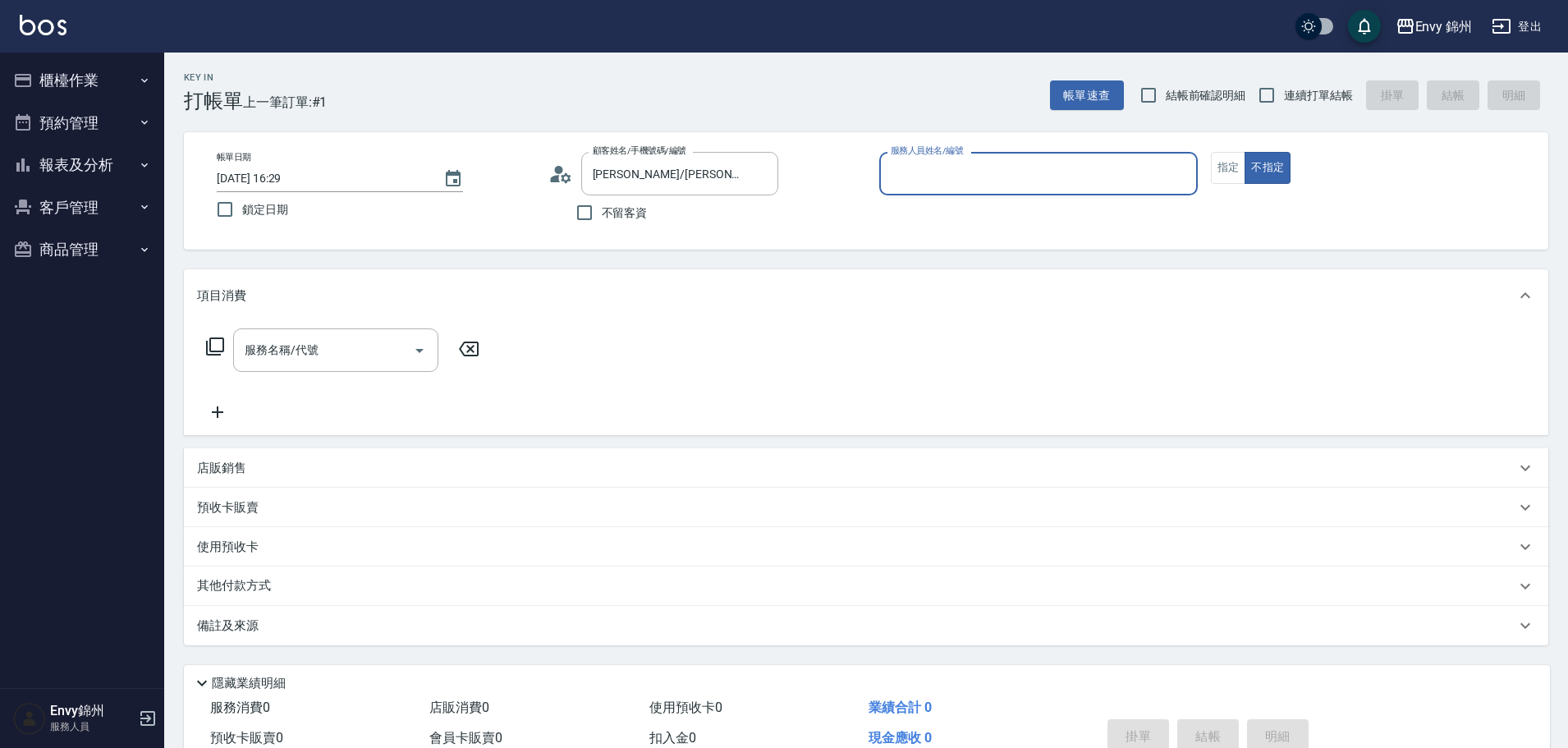
type input "[PERSON_NAME]-A"
click at [569, 176] on icon at bounding box center [565, 177] width 10 height 10
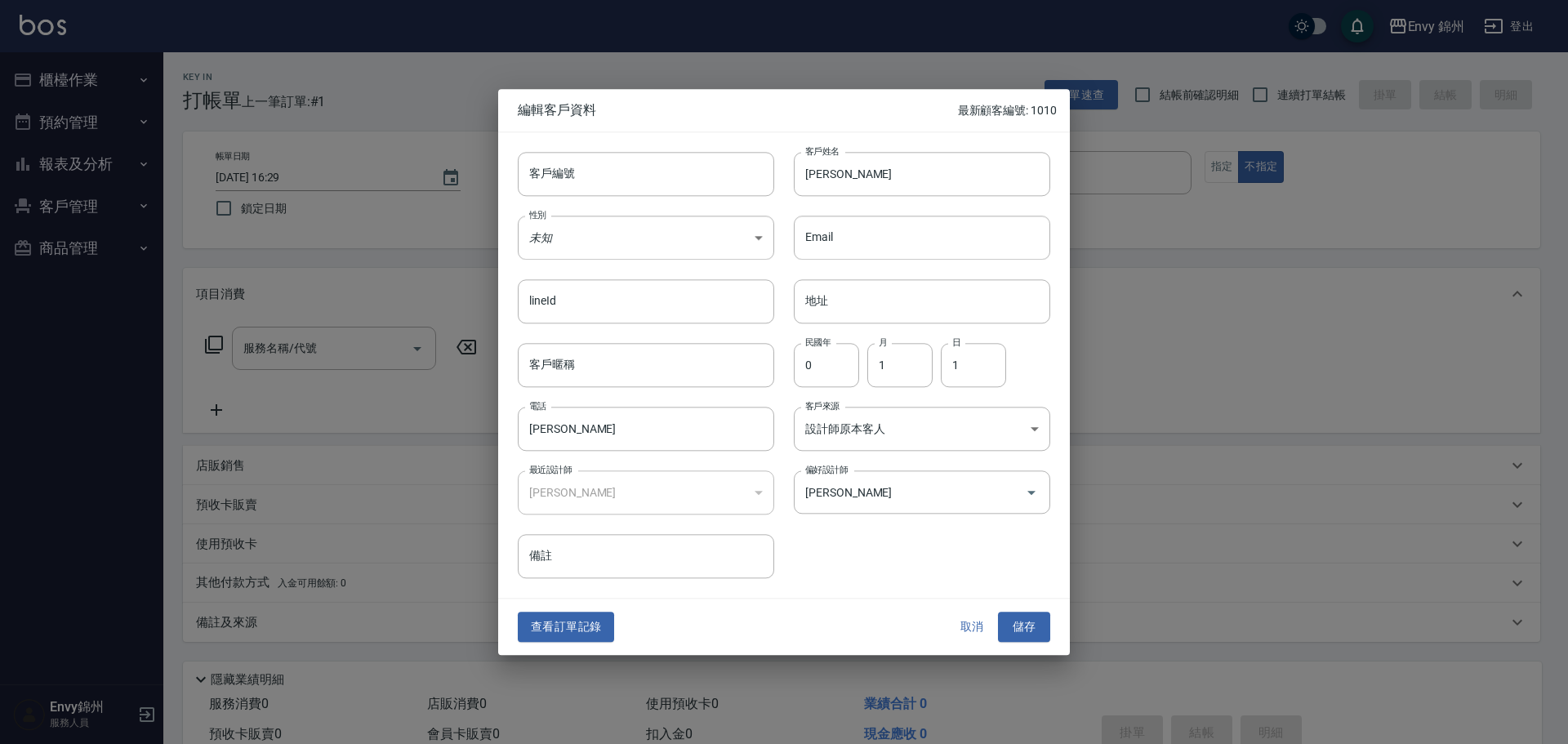
click at [977, 631] on button "取消" at bounding box center [972, 627] width 52 height 31
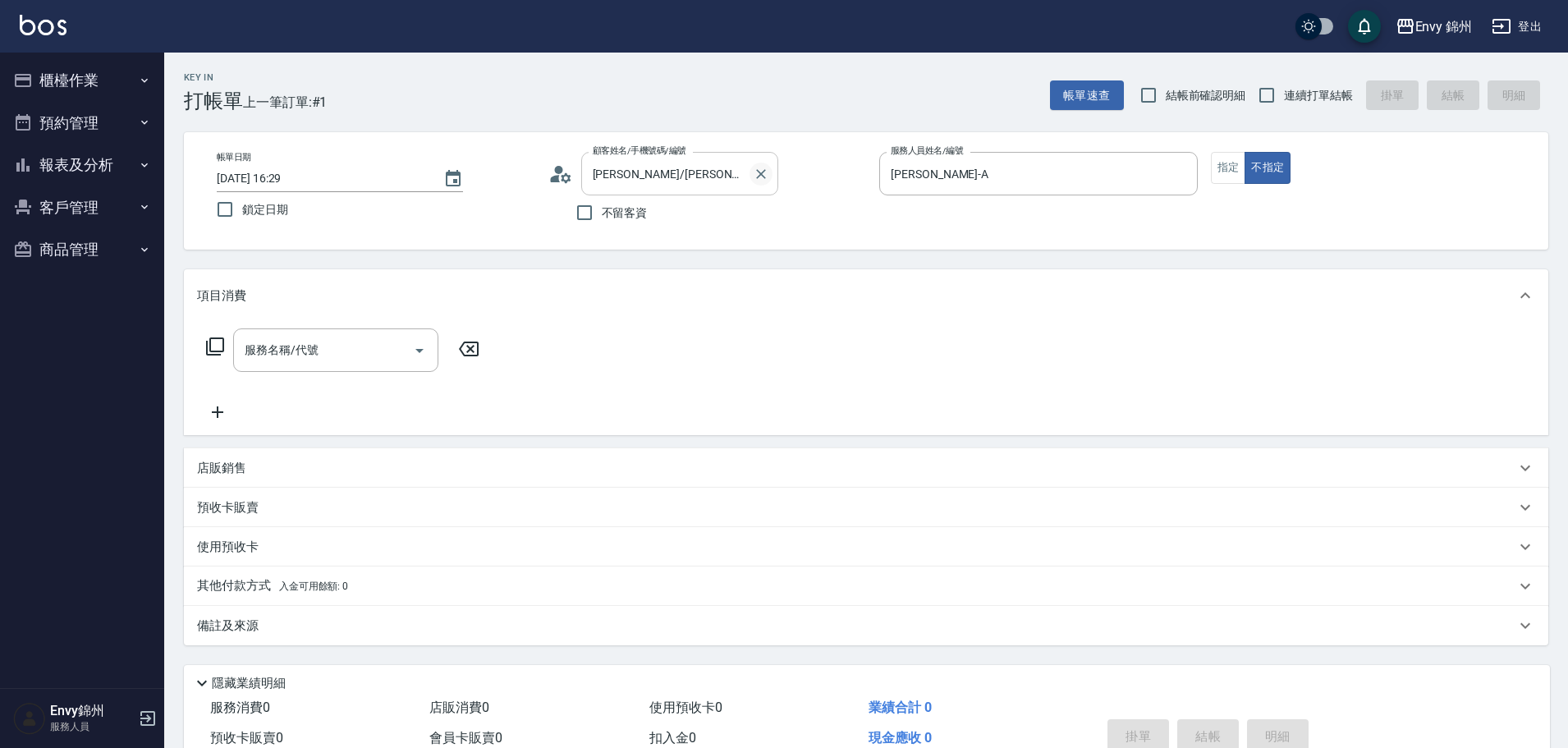
click at [765, 175] on icon "Clear" at bounding box center [761, 174] width 16 height 16
click at [758, 171] on icon "Clear" at bounding box center [761, 174] width 10 height 10
click at [1170, 160] on div "[PERSON_NAME]-A 服務人員姓名/編號" at bounding box center [1038, 174] width 319 height 44
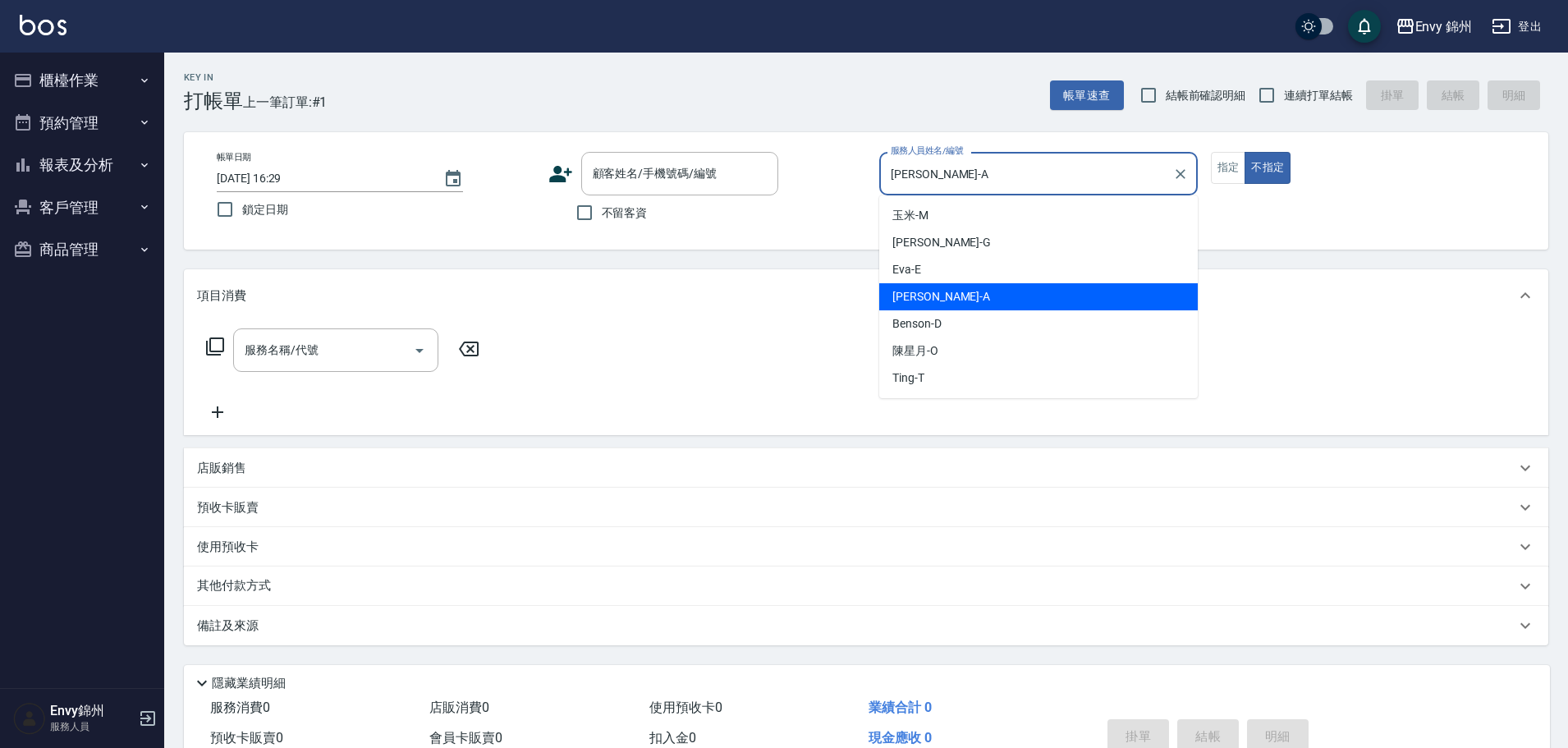
drag, startPoint x: 1181, startPoint y: 166, endPoint x: 1184, endPoint y: 175, distance: 9.5
click at [1182, 171] on button "Clear" at bounding box center [1180, 173] width 23 height 23
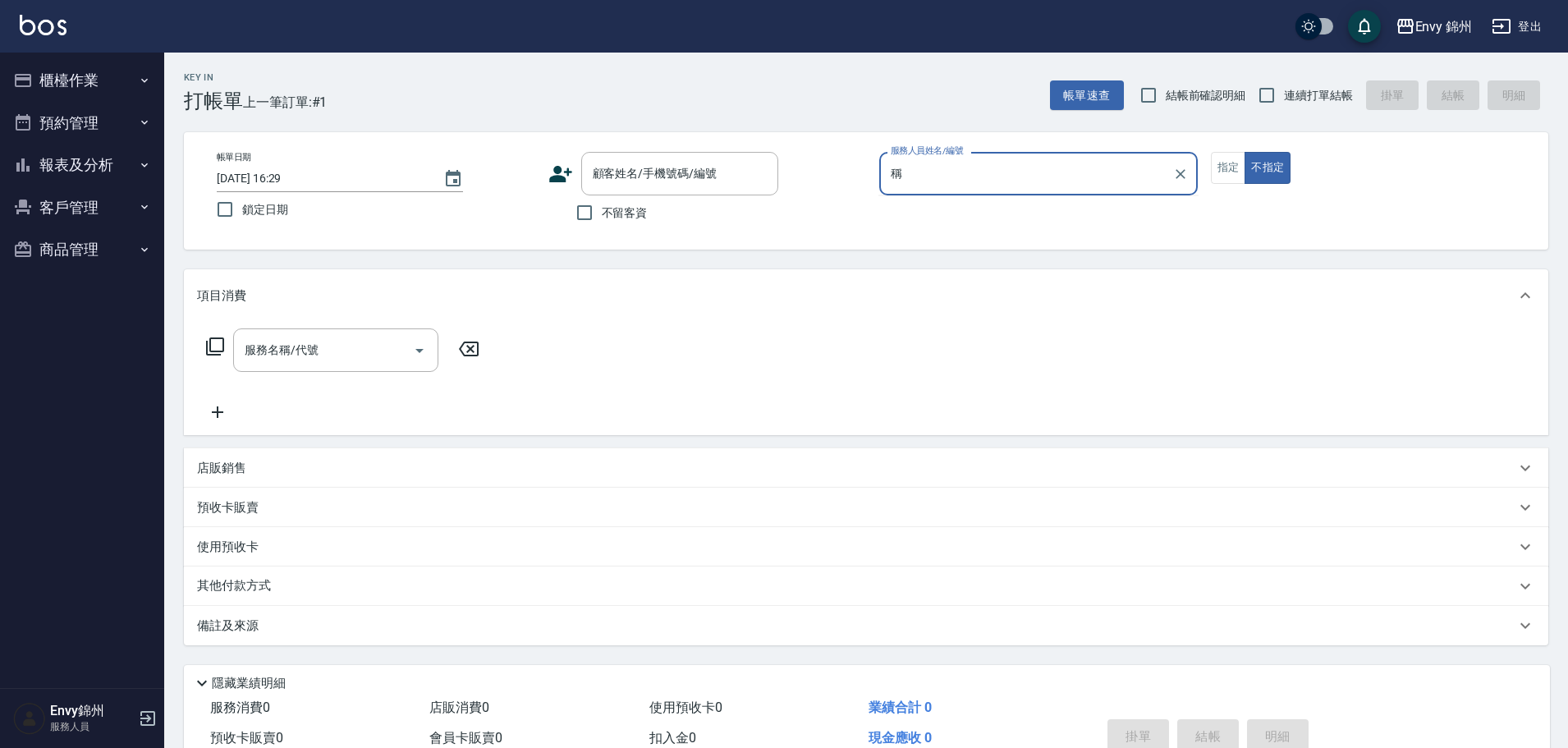
type input "撐"
